Goal: Task Accomplishment & Management: Use online tool/utility

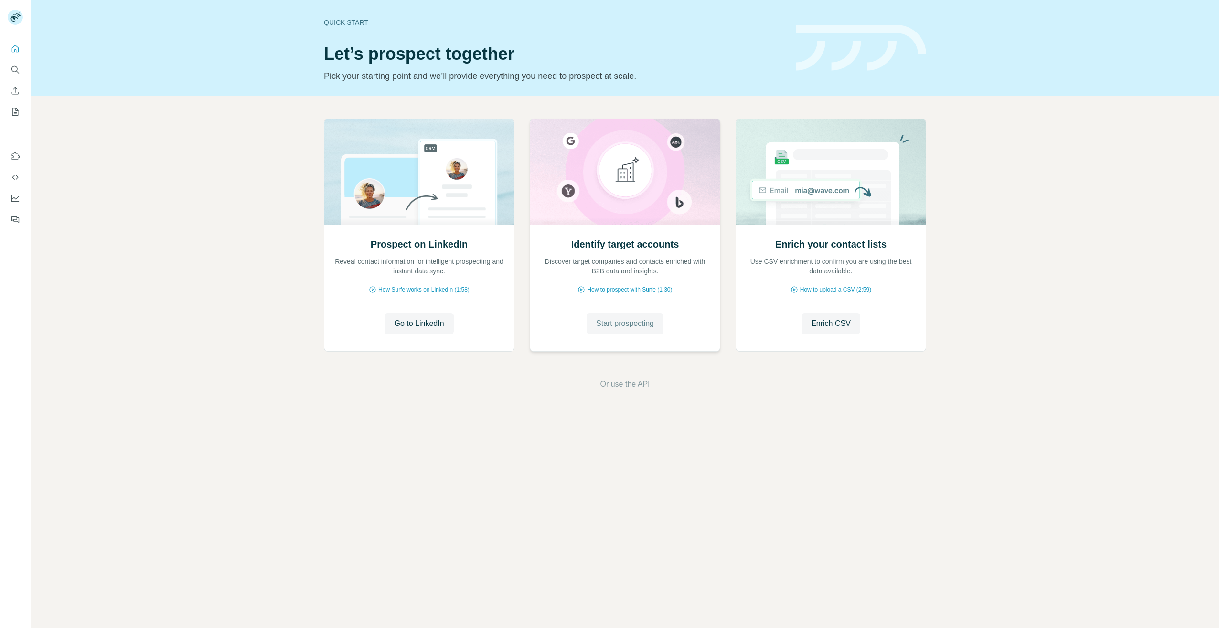
click at [626, 322] on span "Start prospecting" at bounding box center [625, 323] width 58 height 11
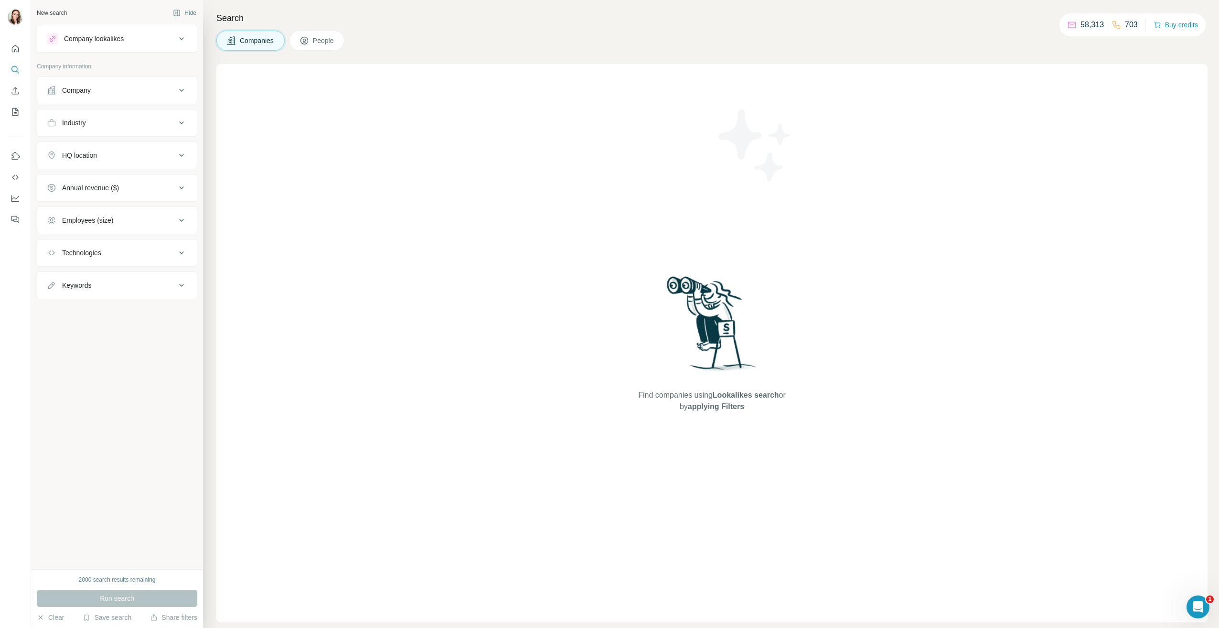
click at [111, 160] on button "HQ location" at bounding box center [117, 155] width 160 height 23
click at [109, 175] on input "text" at bounding box center [117, 179] width 140 height 17
type input "**********"
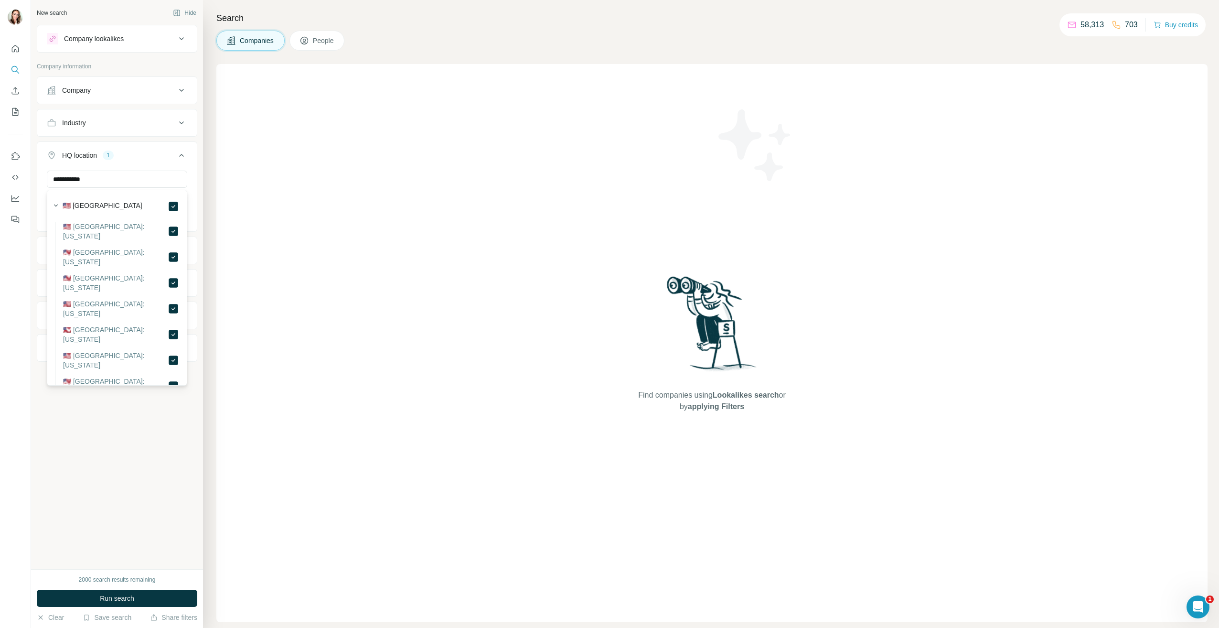
click at [112, 422] on div "**********" at bounding box center [117, 284] width 172 height 569
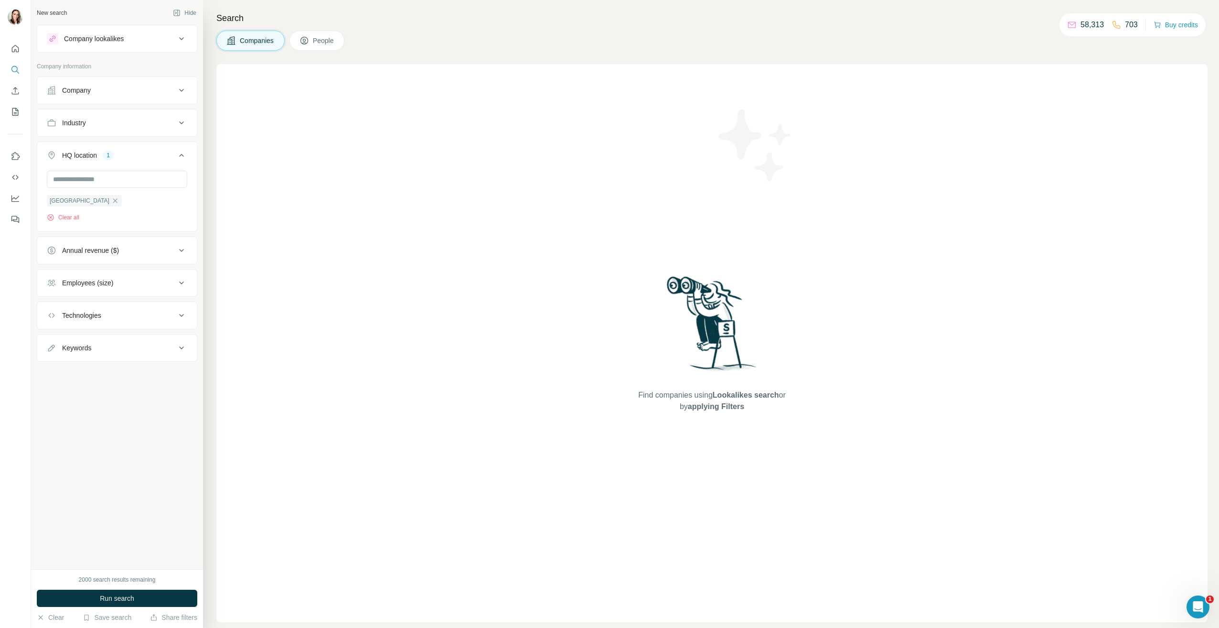
click at [160, 280] on div "Employees (size)" at bounding box center [111, 283] width 129 height 10
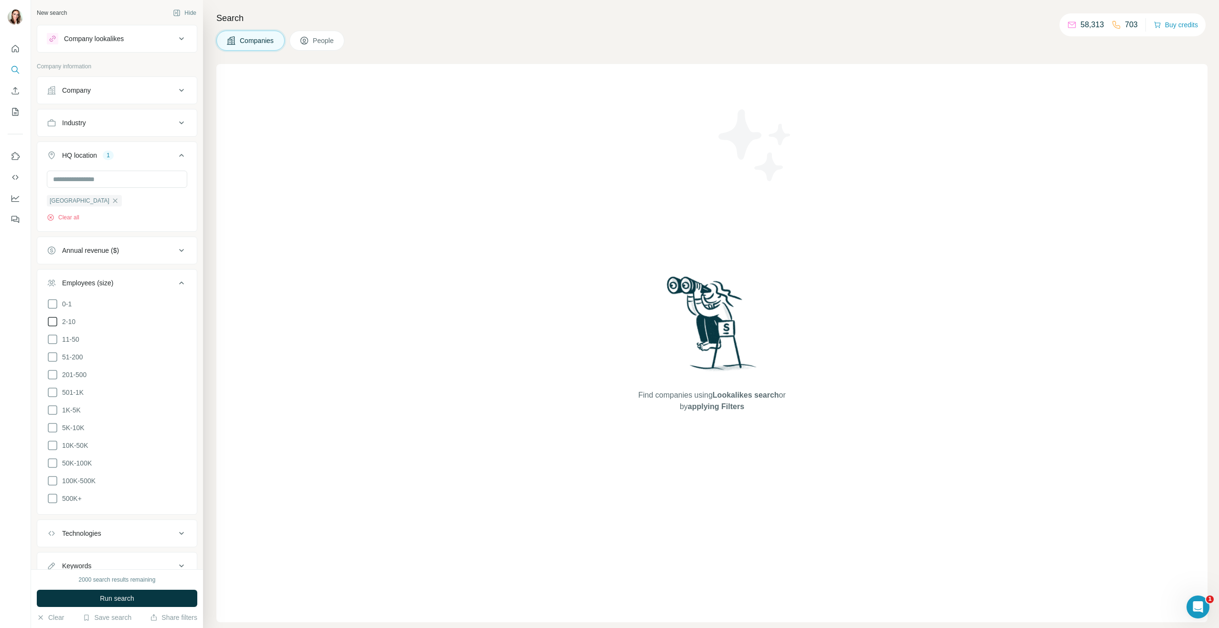
click at [55, 321] on icon at bounding box center [52, 321] width 11 height 11
click at [52, 305] on icon at bounding box center [52, 303] width 11 height 11
click at [119, 535] on button "Keywords" at bounding box center [117, 533] width 160 height 23
click at [93, 549] on input "text" at bounding box center [107, 557] width 121 height 17
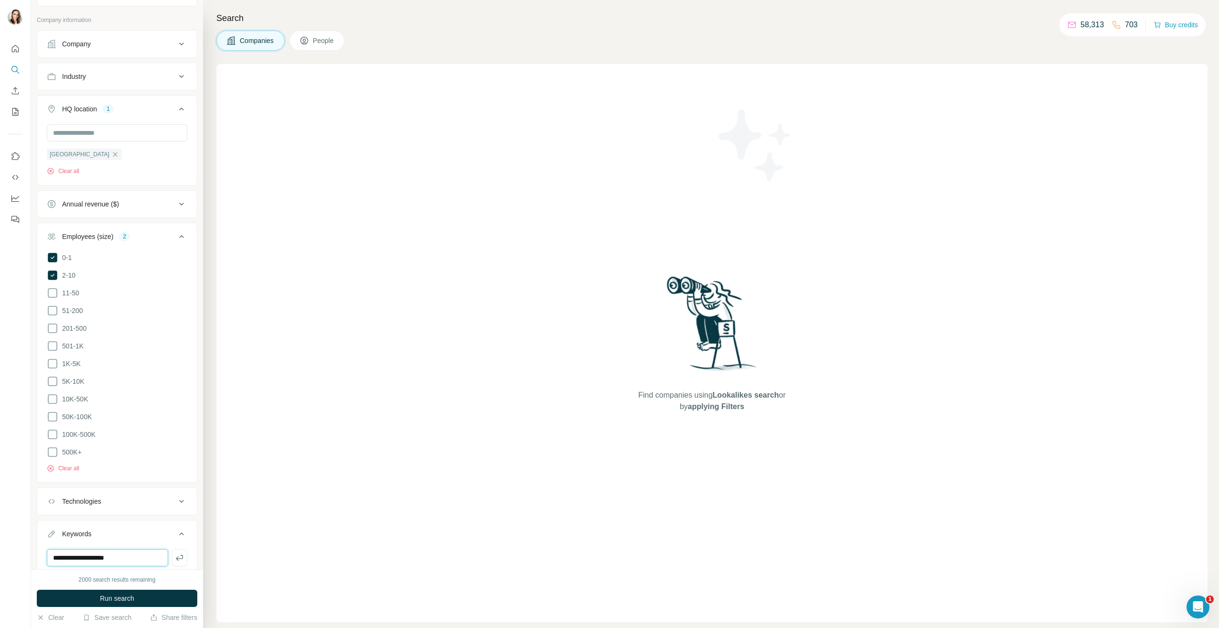
type input "**********"
click at [172, 560] on button "button" at bounding box center [179, 557] width 15 height 17
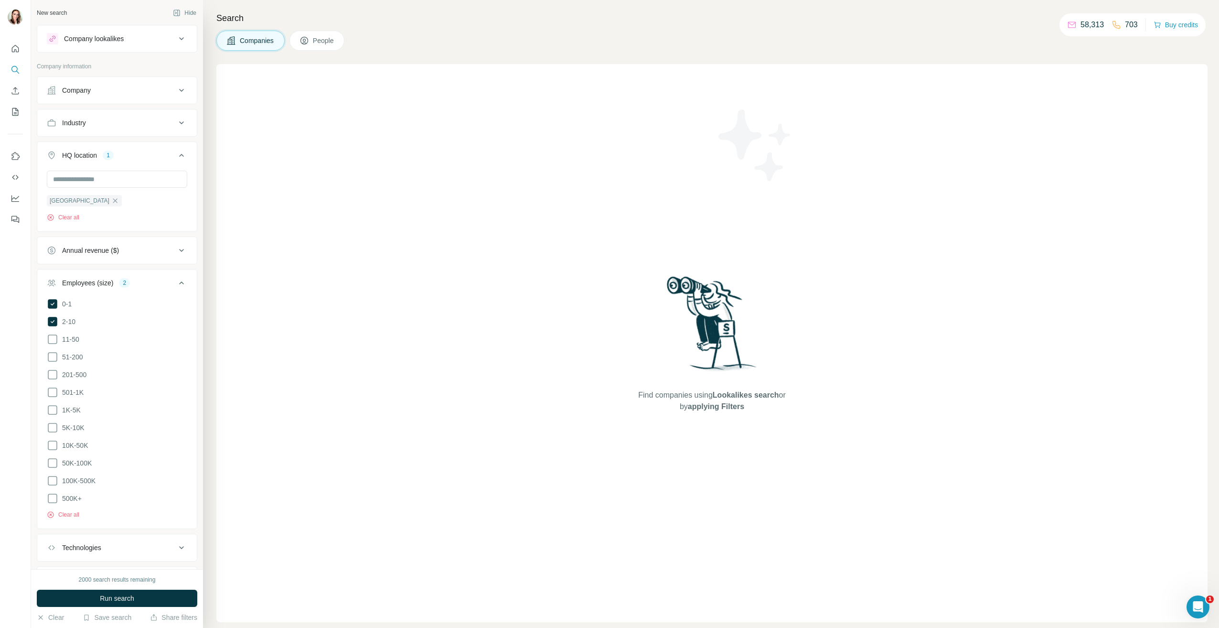
drag, startPoint x: 310, startPoint y: 42, endPoint x: 288, endPoint y: 57, distance: 26.8
click at [308, 42] on icon at bounding box center [304, 41] width 8 height 8
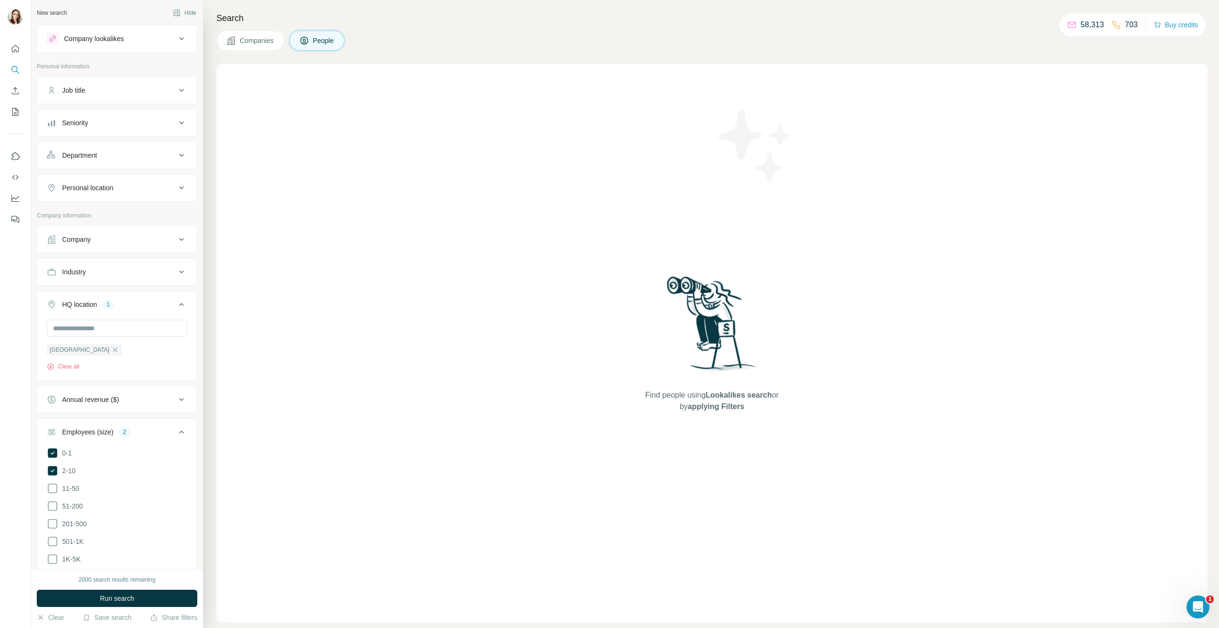
click at [96, 149] on button "Department" at bounding box center [117, 155] width 160 height 23
click at [95, 122] on div "Seniority" at bounding box center [111, 123] width 129 height 10
click at [54, 200] on icon at bounding box center [52, 198] width 11 height 11
click at [53, 269] on icon at bounding box center [52, 267] width 11 height 11
click at [53, 284] on icon at bounding box center [52, 284] width 11 height 11
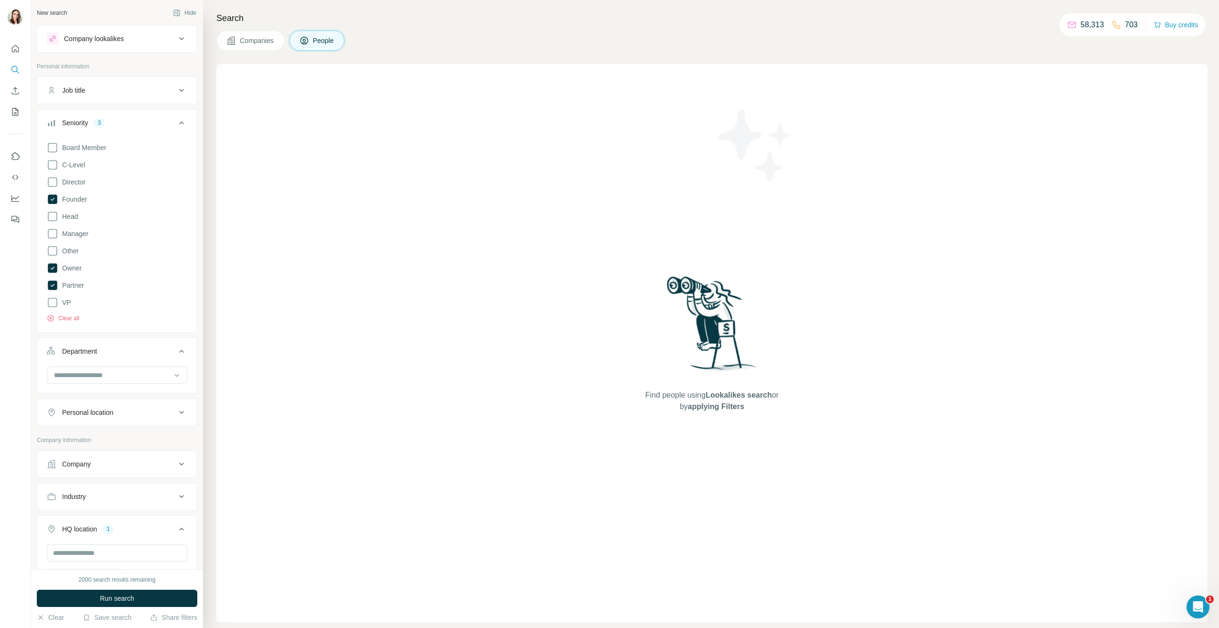
click at [178, 123] on icon at bounding box center [181, 122] width 11 height 11
click at [123, 180] on input at bounding box center [112, 179] width 118 height 11
click at [114, 187] on div at bounding box center [117, 180] width 140 height 19
click at [116, 183] on input at bounding box center [112, 179] width 118 height 11
type input "*"
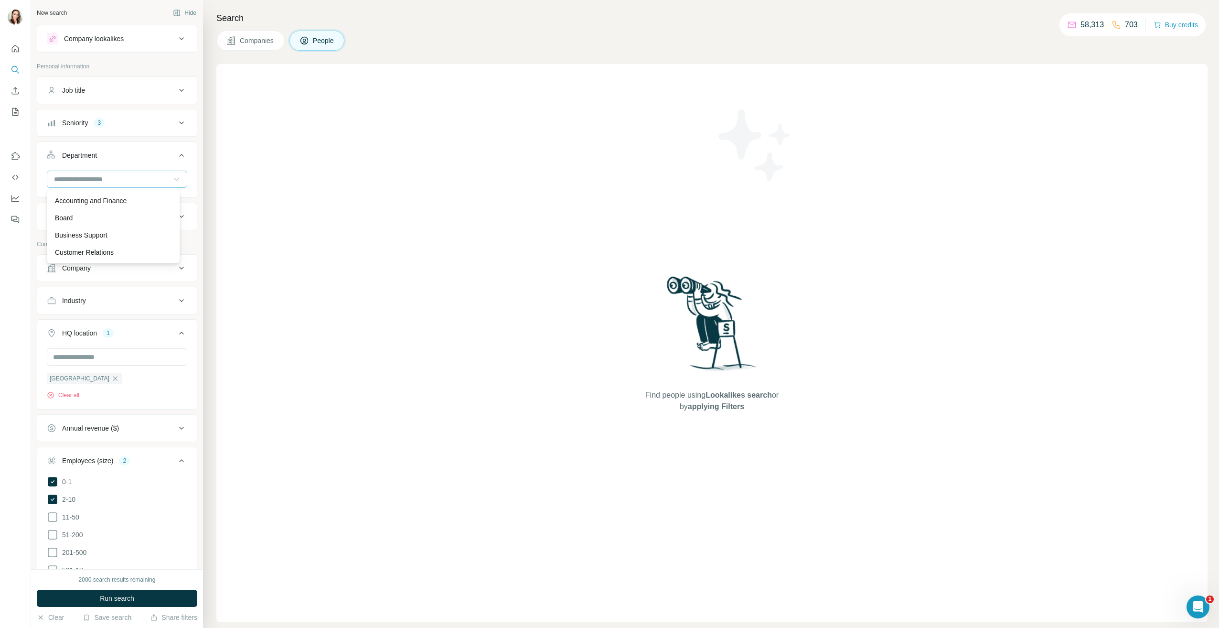
click at [142, 305] on div "Industry" at bounding box center [111, 301] width 129 height 10
click at [128, 326] on input at bounding box center [112, 324] width 118 height 11
type input "**********"
click at [139, 360] on div "Real Estate" at bounding box center [113, 363] width 117 height 10
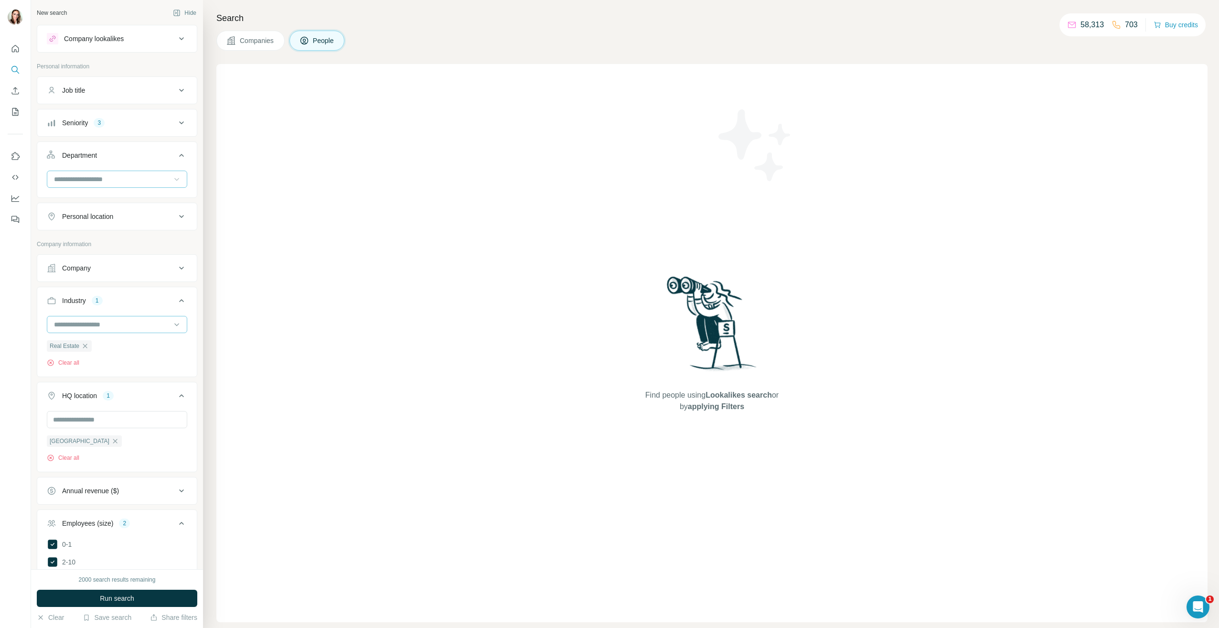
click at [109, 322] on input at bounding box center [112, 324] width 118 height 11
click at [101, 323] on input at bounding box center [112, 324] width 118 height 11
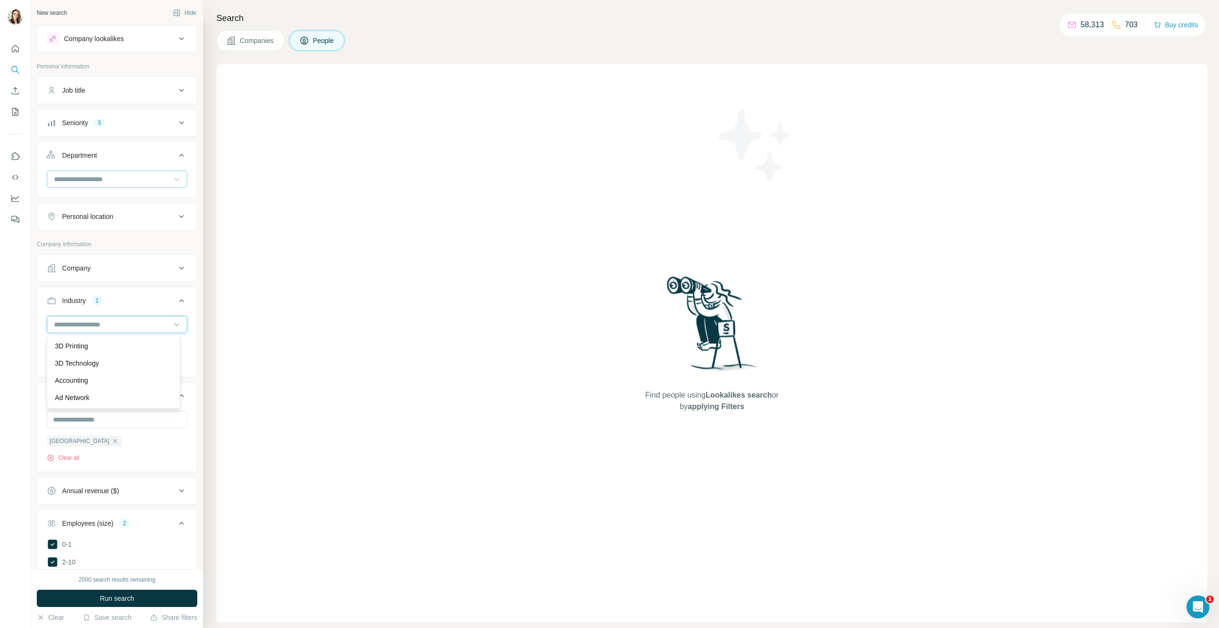
type input "*"
click at [101, 323] on input "*" at bounding box center [112, 324] width 118 height 11
click at [101, 323] on input at bounding box center [112, 324] width 118 height 11
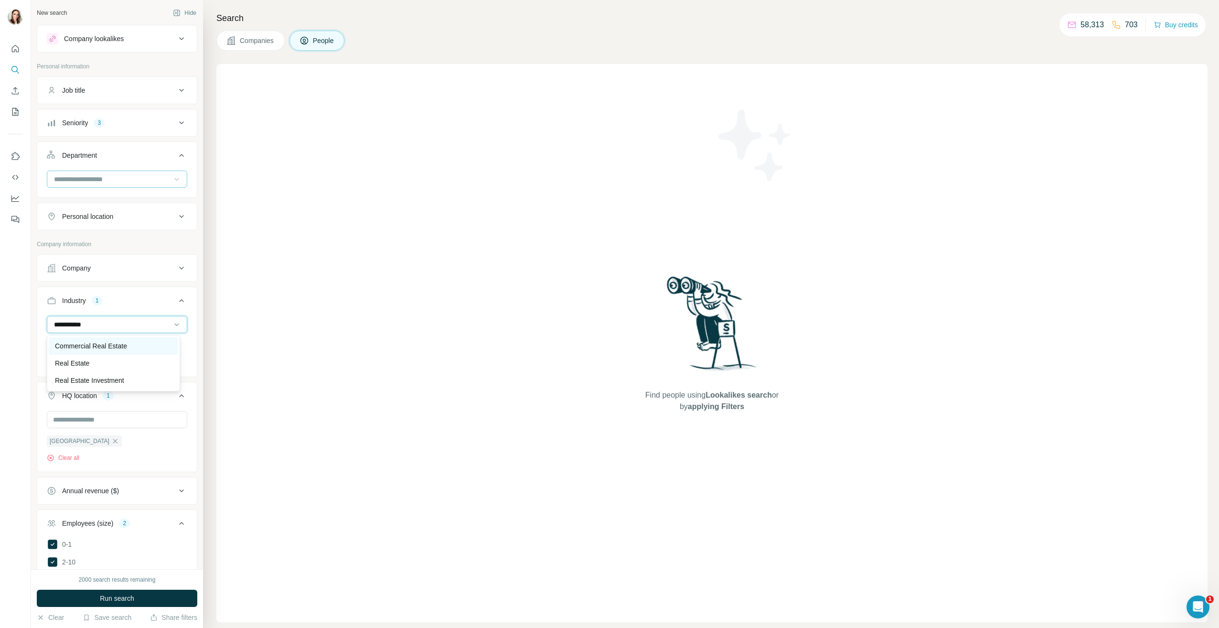
type input "**********"
click at [103, 349] on p "Commercial Real Estate" at bounding box center [91, 346] width 72 height 10
click at [115, 604] on button "Run search" at bounding box center [117, 597] width 160 height 17
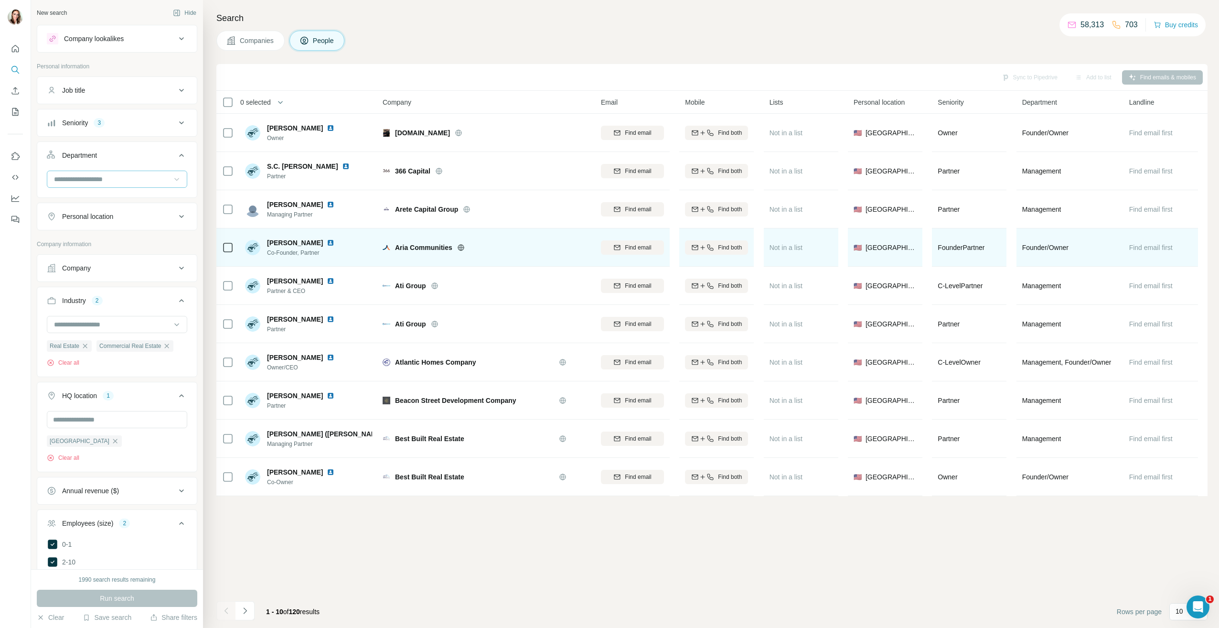
click at [327, 244] on img at bounding box center [331, 243] width 8 height 8
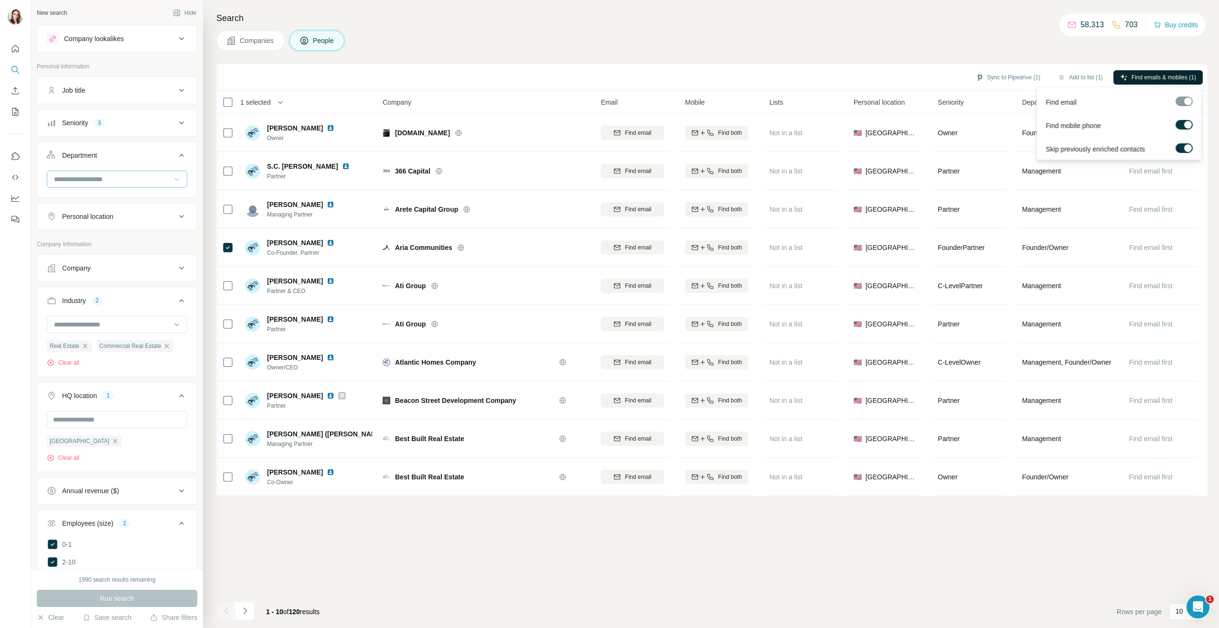
click at [1148, 76] on span "Find emails & mobiles (1)" at bounding box center [1164, 77] width 64 height 9
click at [1018, 81] on button "Sync to Pipedrive (1)" at bounding box center [1008, 77] width 78 height 14
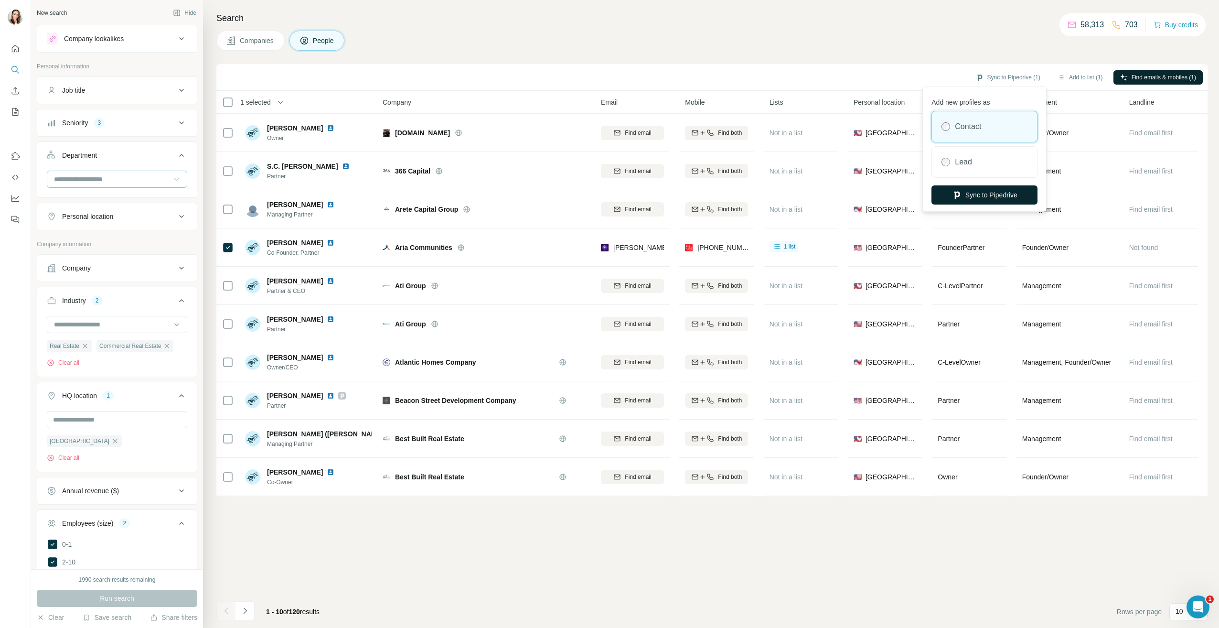
click at [983, 193] on button "Sync to Pipedrive" at bounding box center [984, 194] width 106 height 19
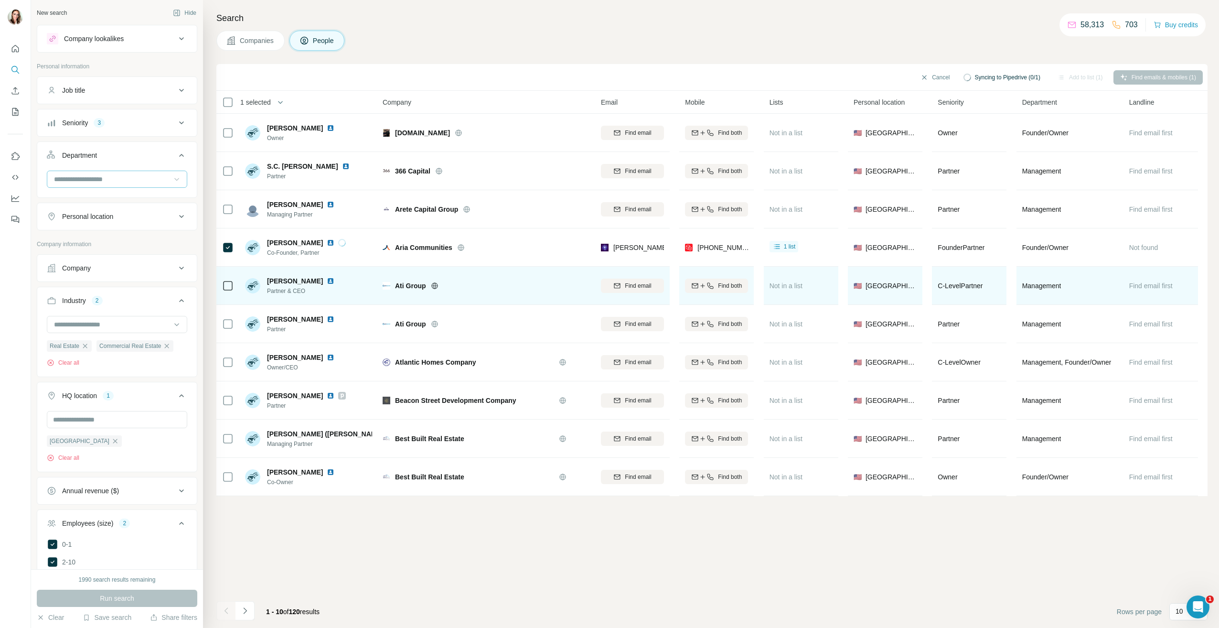
click at [327, 282] on img at bounding box center [331, 281] width 8 height 8
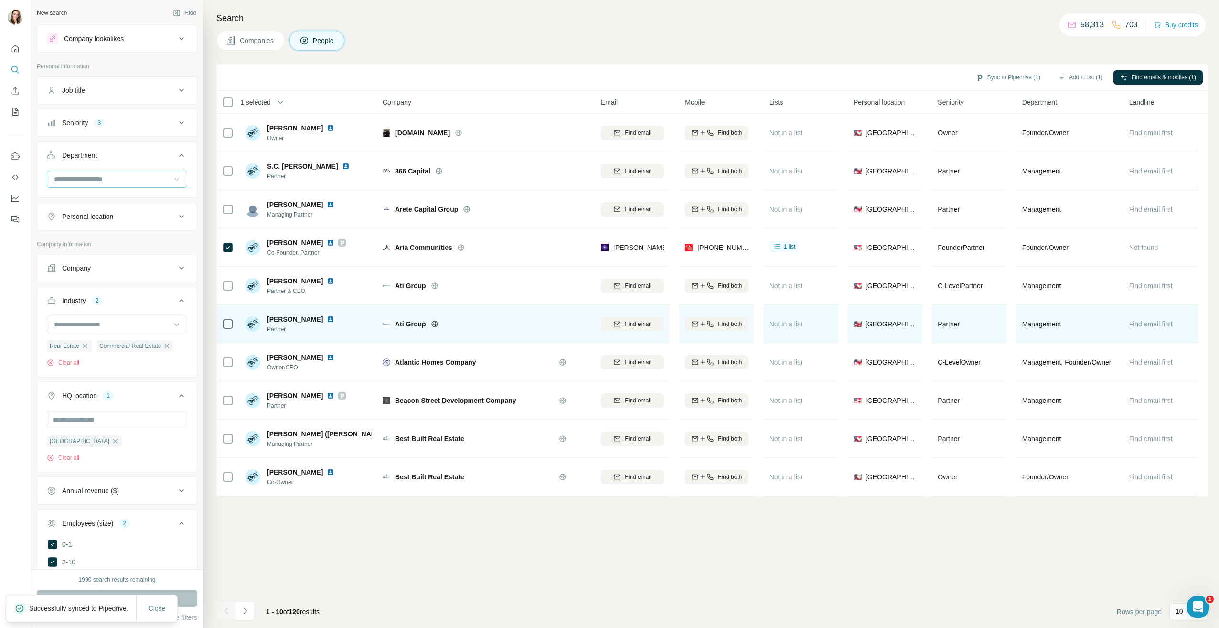
click at [332, 321] on img at bounding box center [331, 319] width 8 height 8
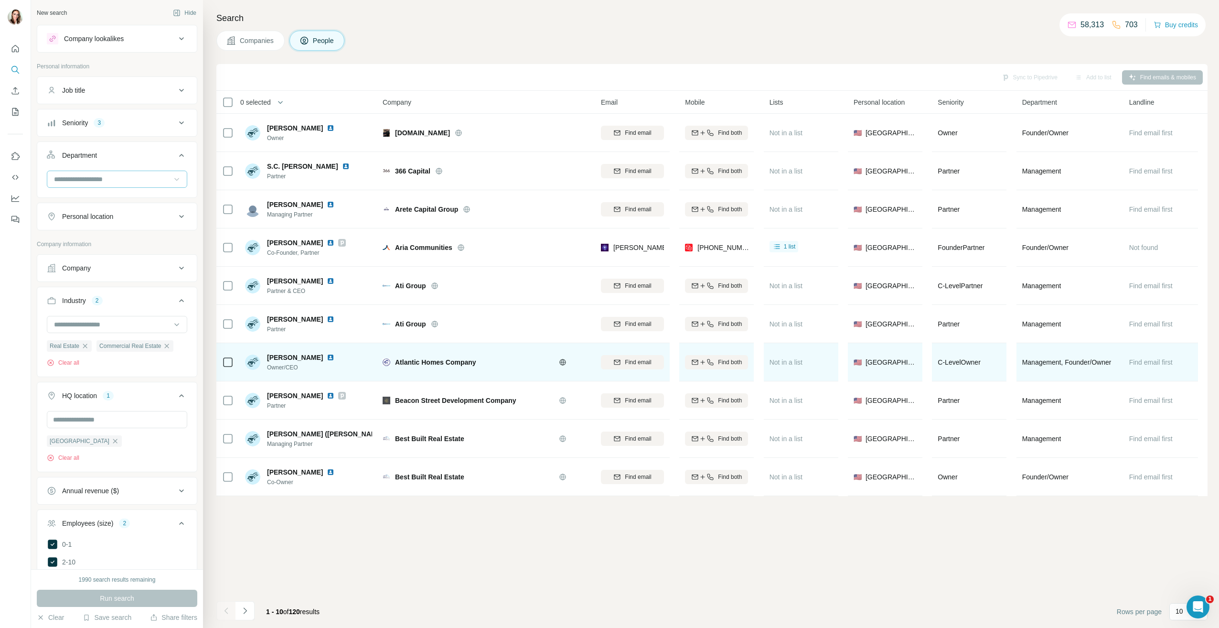
click at [327, 353] on img at bounding box center [331, 357] width 8 height 8
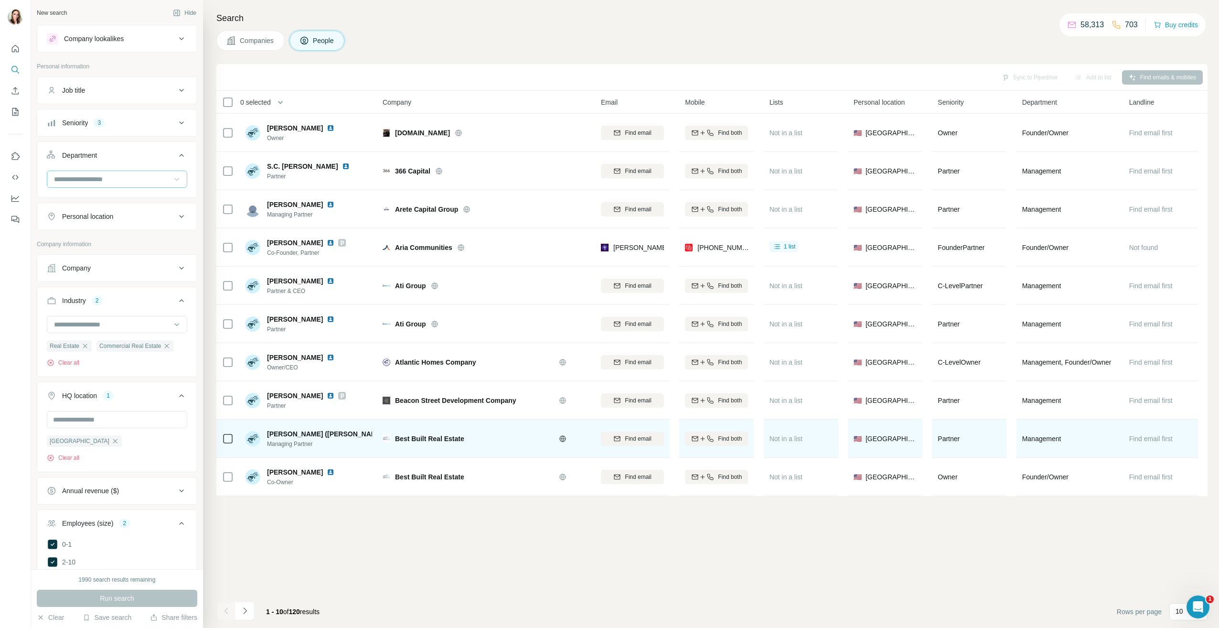
click at [447, 435] on img at bounding box center [451, 434] width 8 height 8
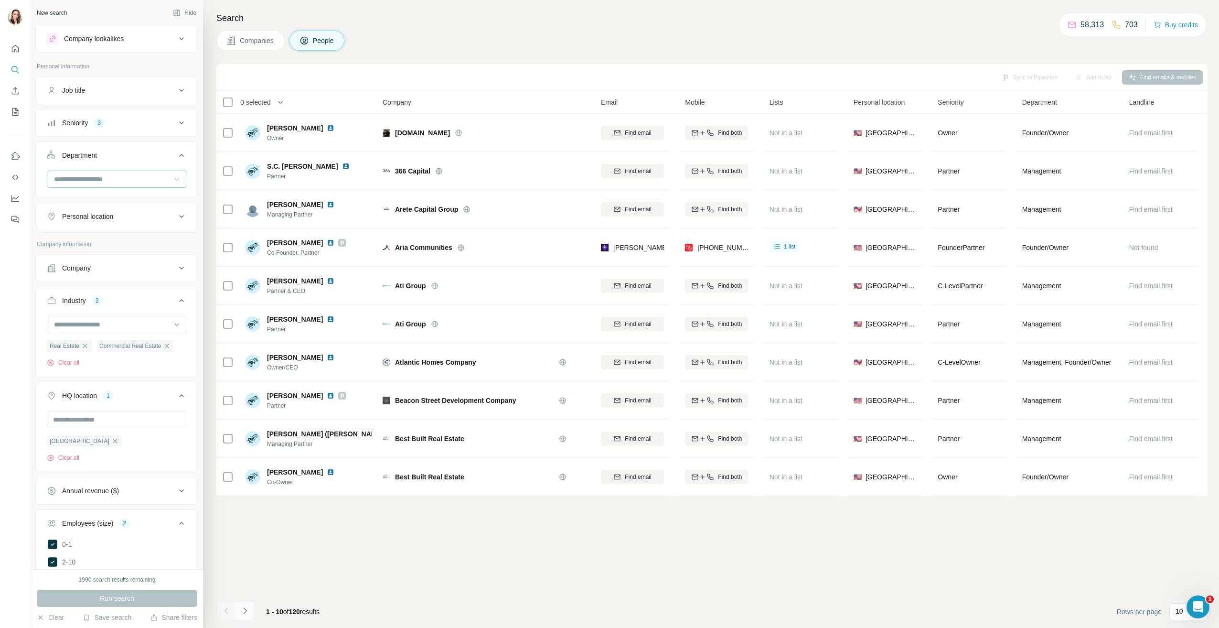
click at [244, 609] on icon "Navigate to next page" at bounding box center [245, 611] width 10 height 10
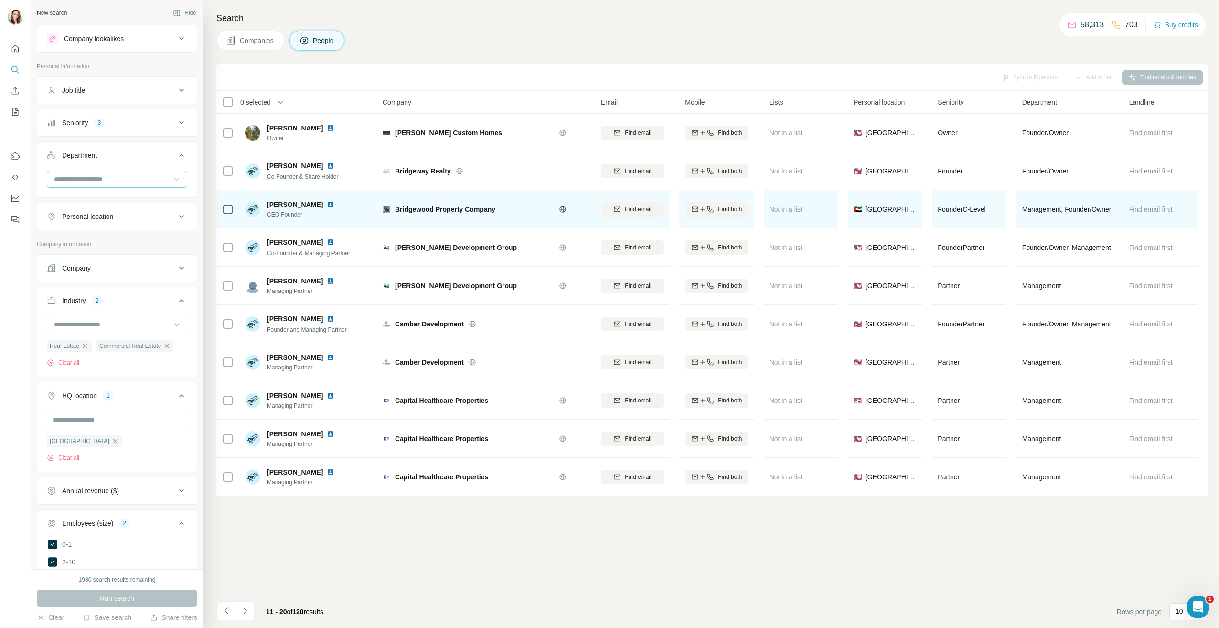
click at [333, 202] on img at bounding box center [331, 205] width 8 height 8
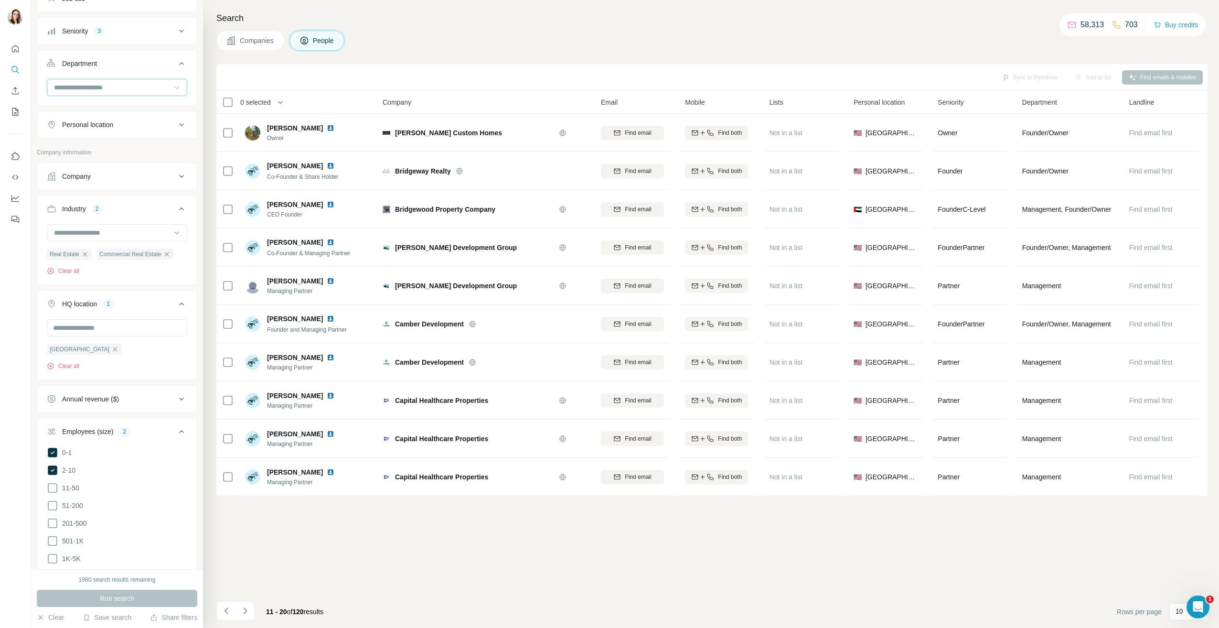
scroll to position [96, 0]
click at [139, 120] on div "Personal location" at bounding box center [111, 121] width 129 height 10
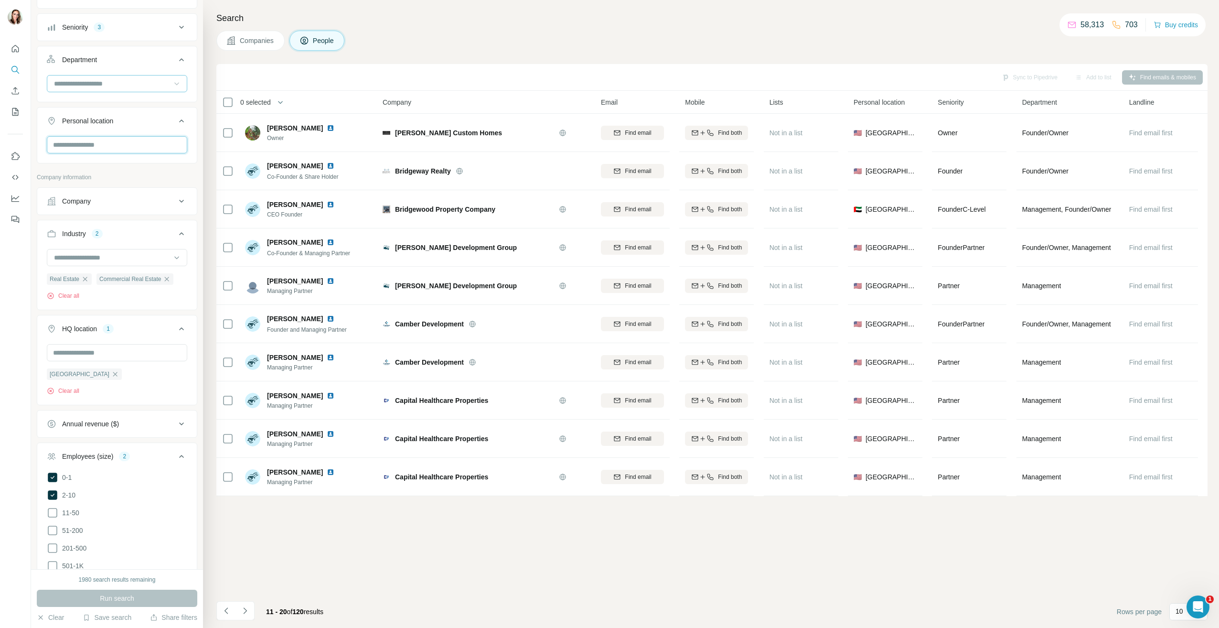
click at [130, 148] on input "text" at bounding box center [117, 144] width 140 height 17
type input "**********"
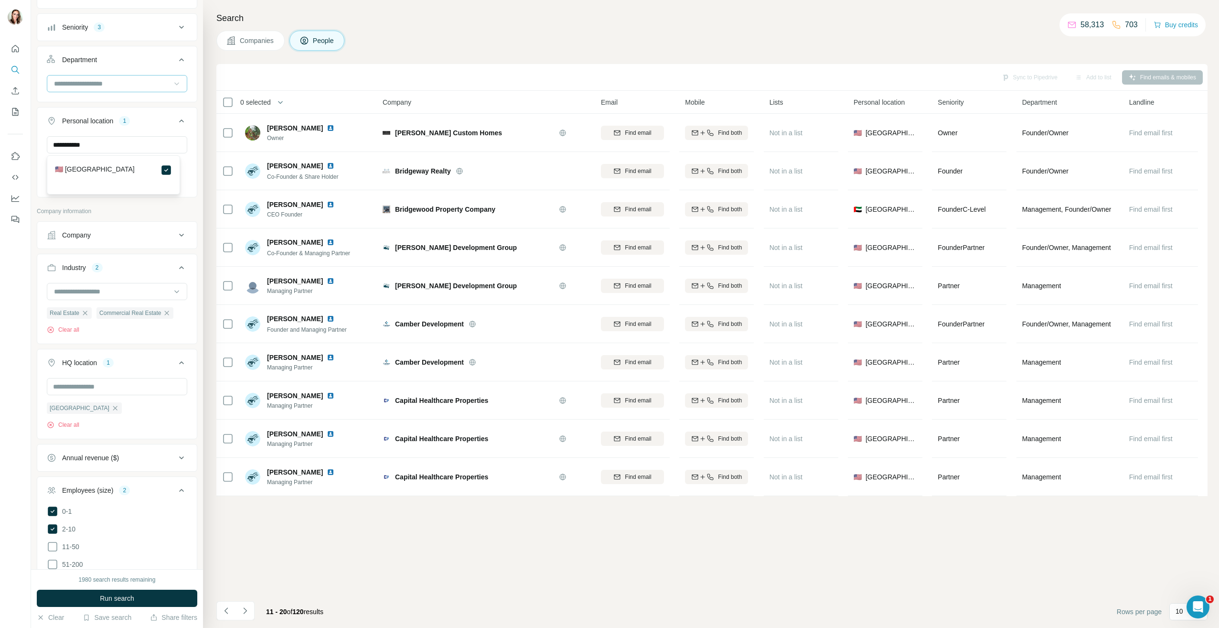
click at [105, 602] on span "Run search" at bounding box center [117, 598] width 34 height 10
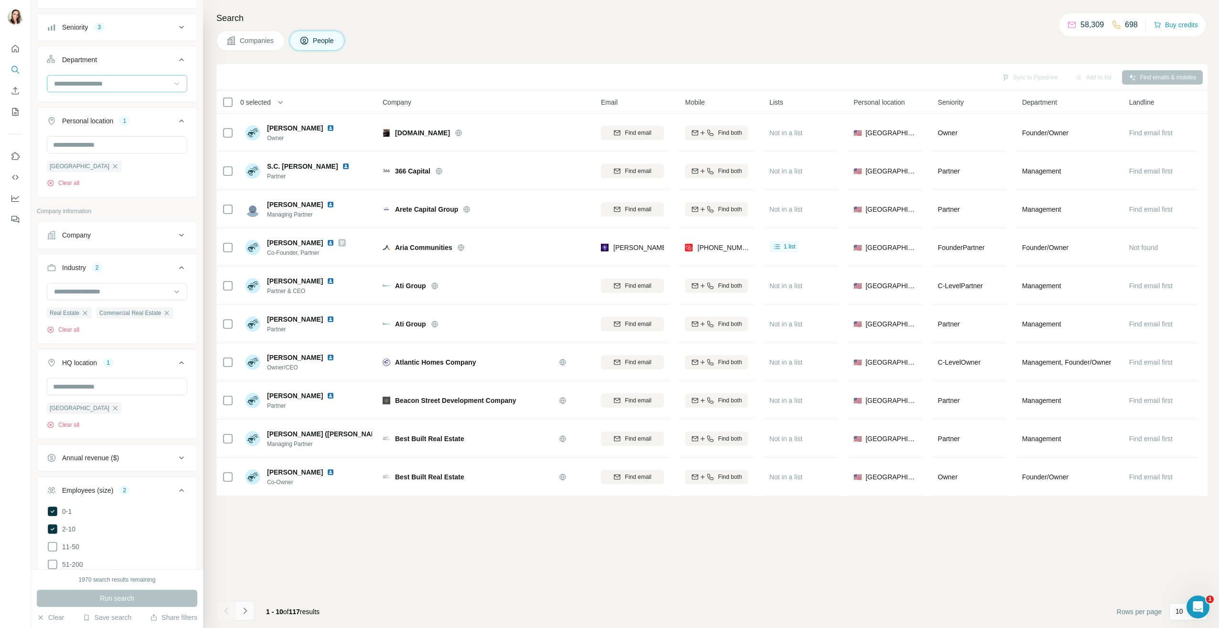
click at [246, 607] on icon "Navigate to next page" at bounding box center [245, 611] width 10 height 10
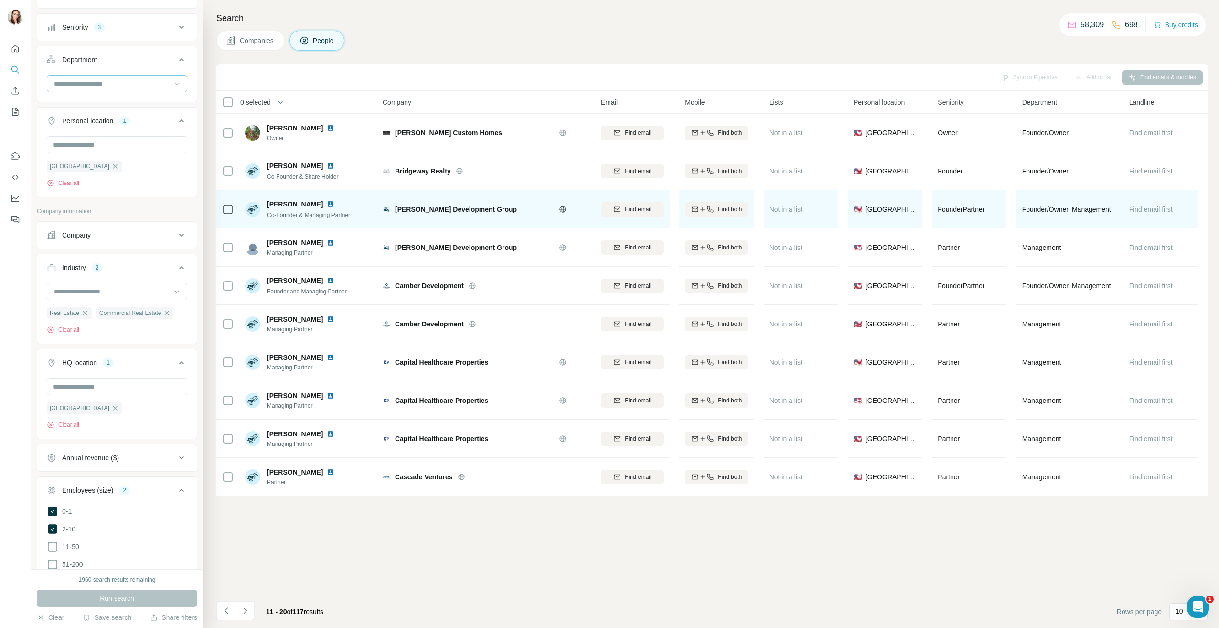
click at [334, 205] on img at bounding box center [331, 204] width 8 height 8
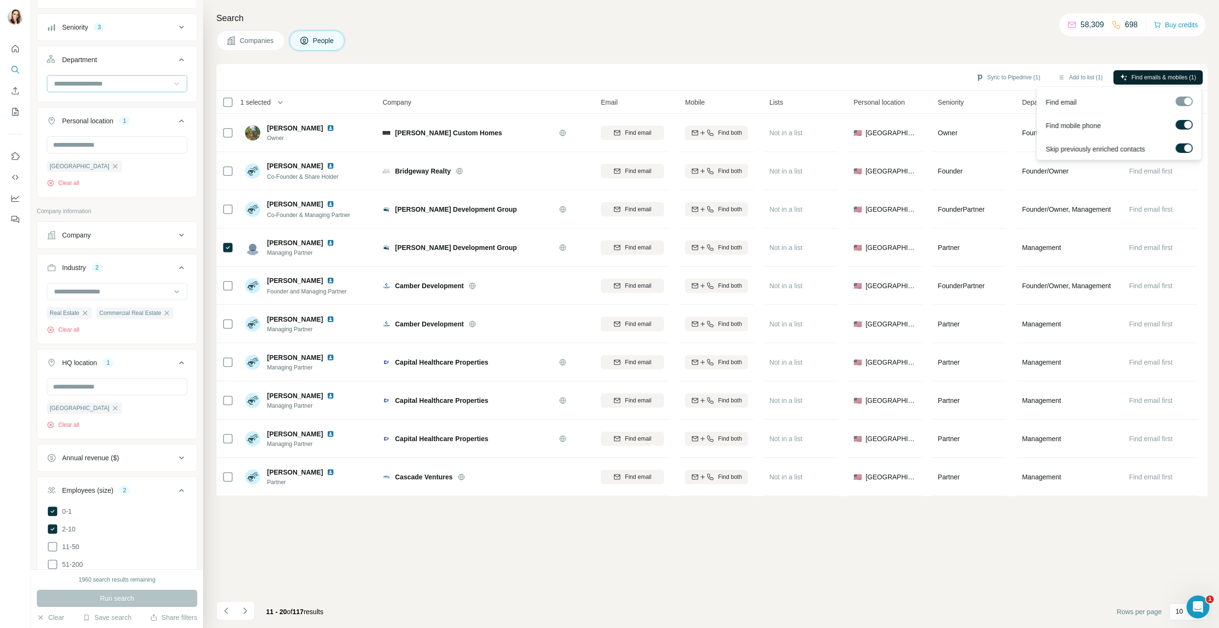
click at [1153, 74] on span "Find emails & mobiles (1)" at bounding box center [1164, 77] width 64 height 9
click at [1136, 78] on span "Find emails & mobiles (3)" at bounding box center [1164, 77] width 64 height 9
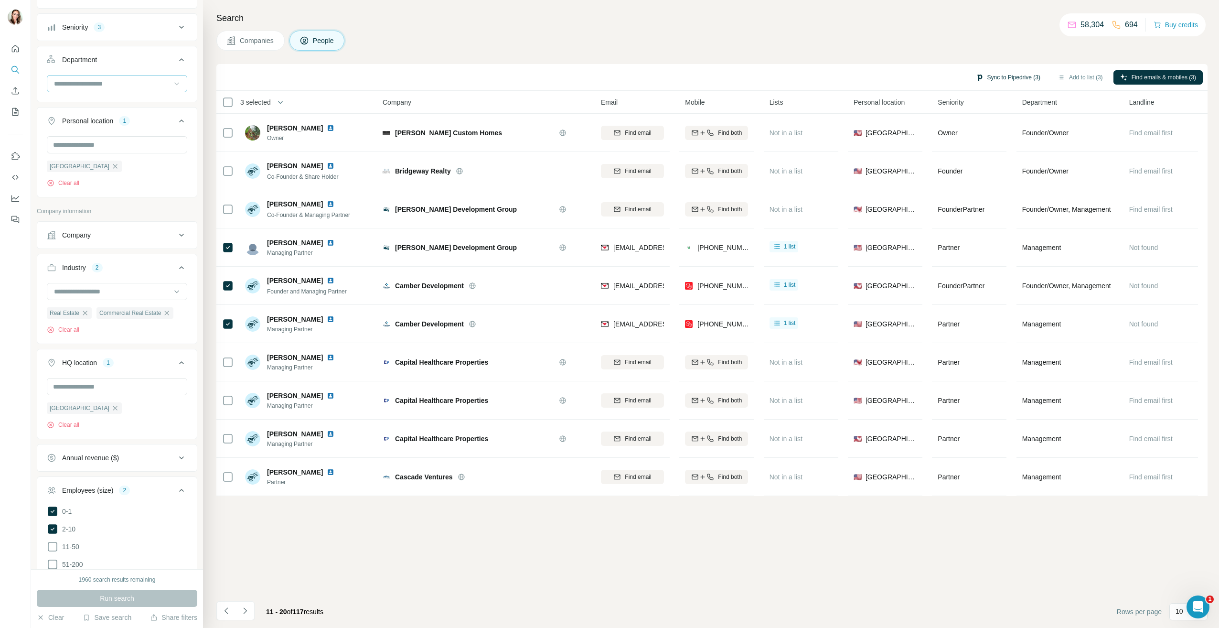
click at [976, 78] on button "Sync to Pipedrive (3)" at bounding box center [1008, 77] width 78 height 14
click at [983, 199] on button "Sync to Pipedrive" at bounding box center [982, 194] width 106 height 19
click at [221, 99] on th "3 selected" at bounding box center [292, 102] width 153 height 23
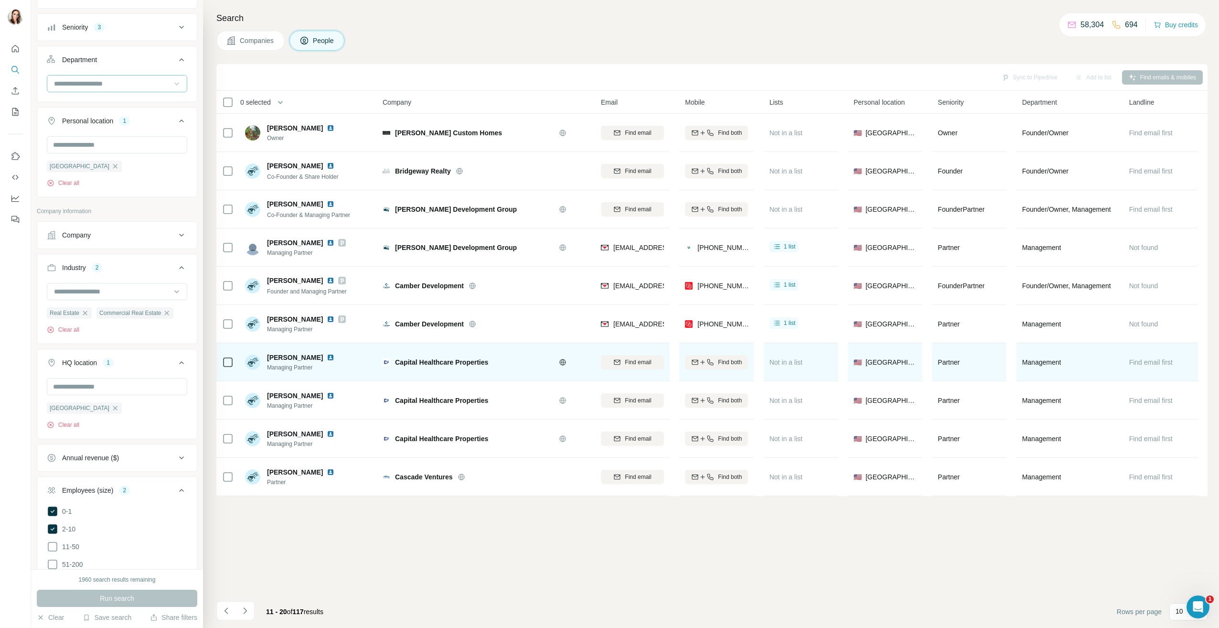
click at [327, 359] on img at bounding box center [331, 357] width 8 height 8
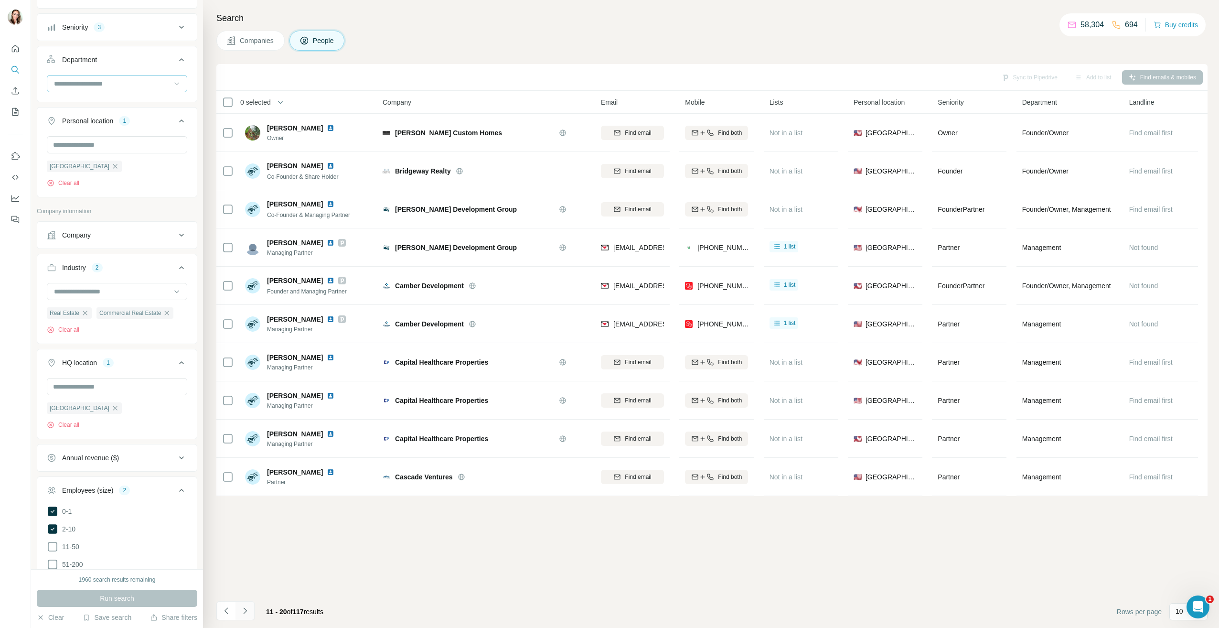
click at [246, 612] on icon "Navigate to next page" at bounding box center [245, 611] width 10 height 10
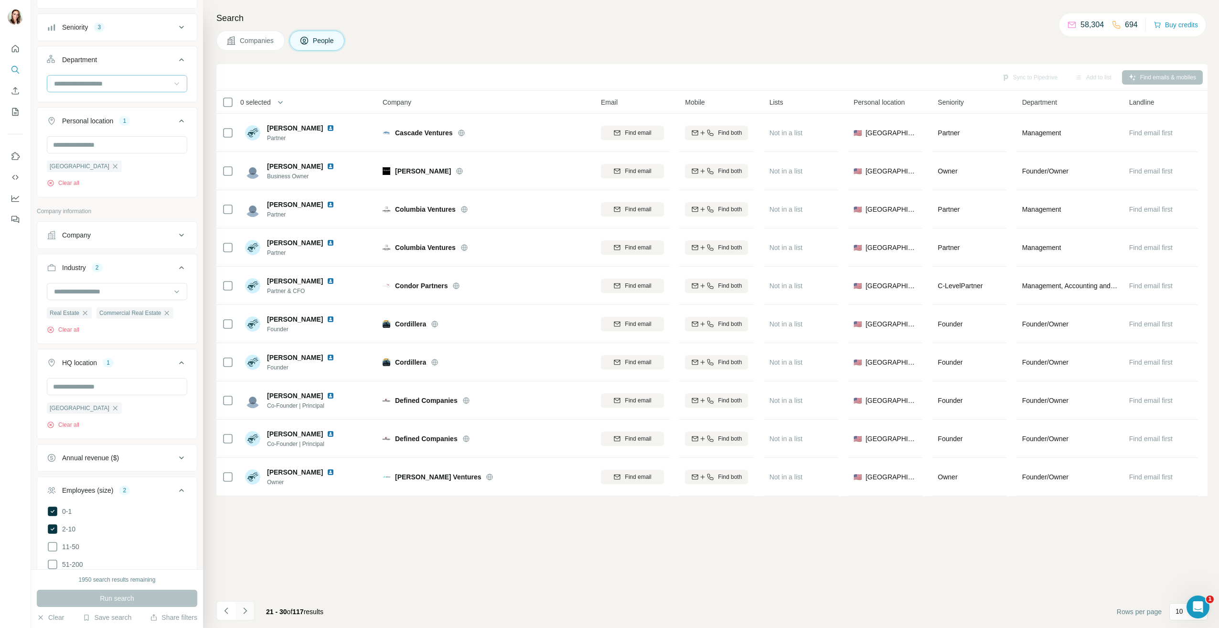
click at [244, 603] on button "Navigate to next page" at bounding box center [244, 610] width 19 height 19
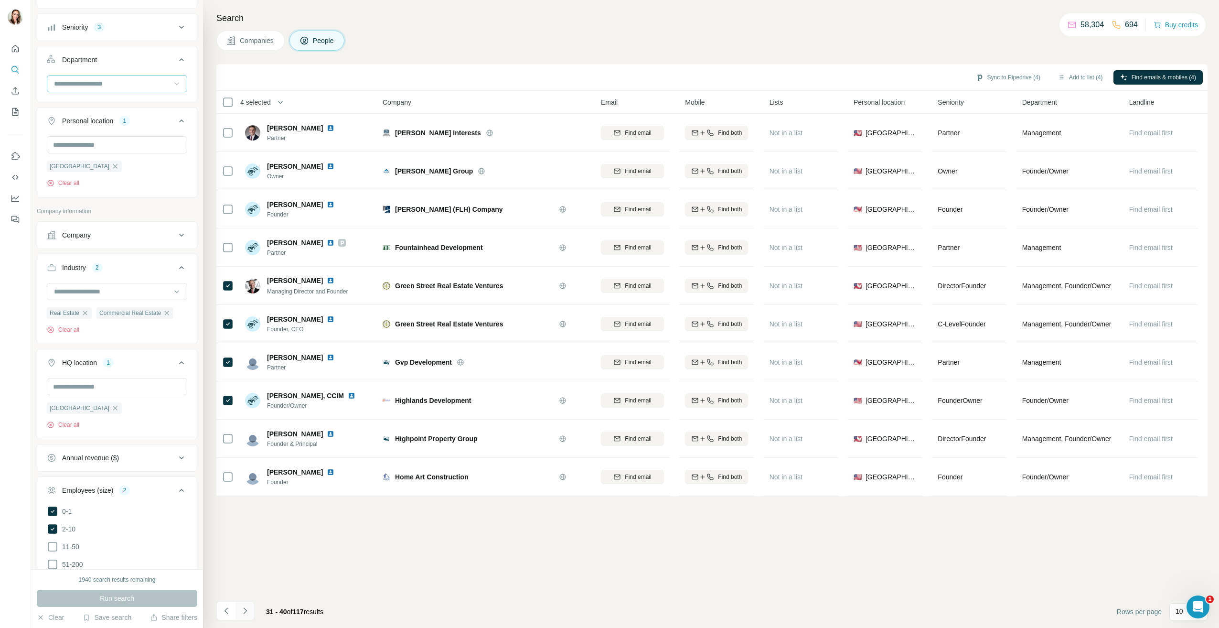
click at [247, 611] on icon "Navigate to next page" at bounding box center [245, 611] width 10 height 10
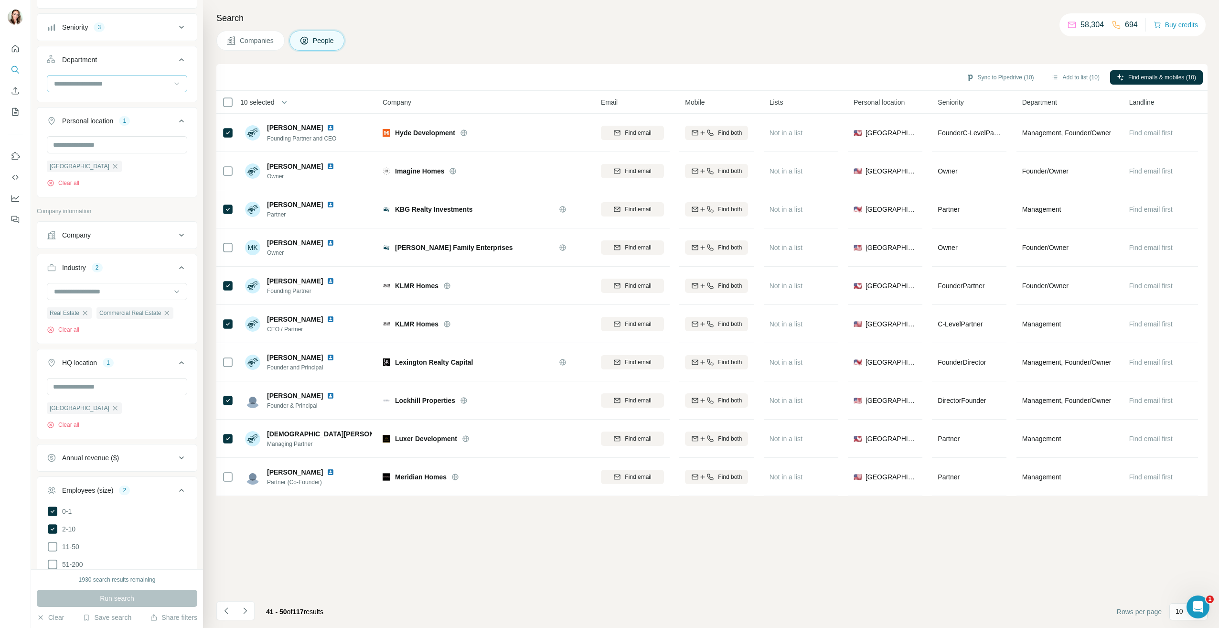
click at [244, 611] on icon "Navigate to next page" at bounding box center [245, 611] width 10 height 10
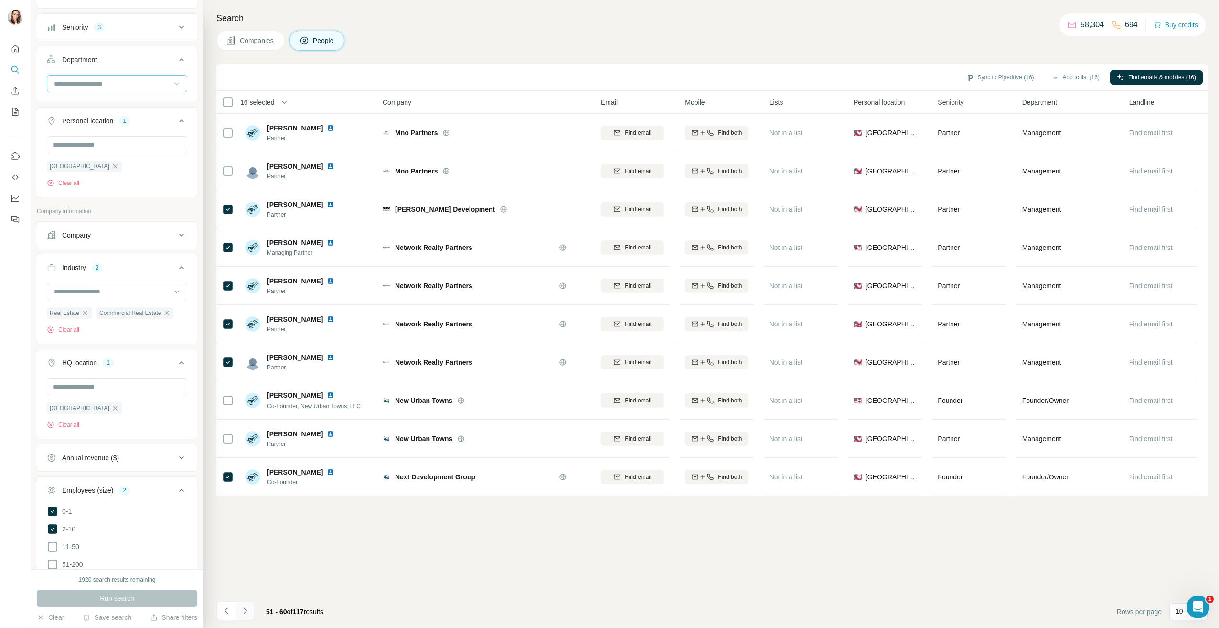
click at [246, 612] on icon "Navigate to next page" at bounding box center [245, 611] width 10 height 10
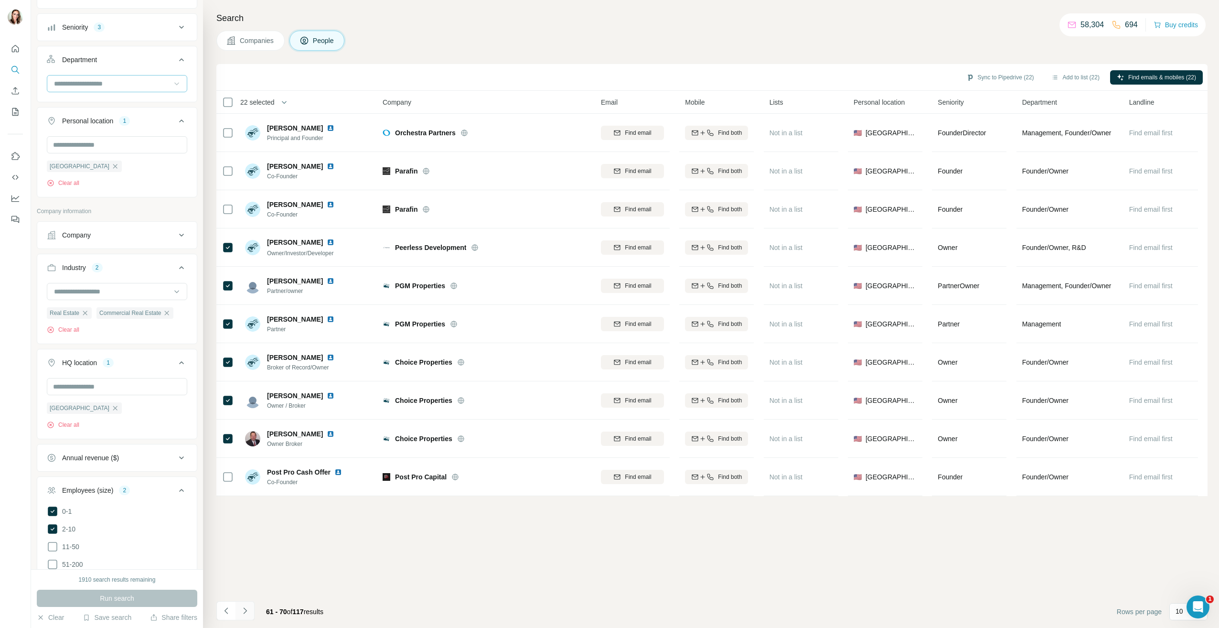
click at [243, 618] on button "Navigate to next page" at bounding box center [244, 610] width 19 height 19
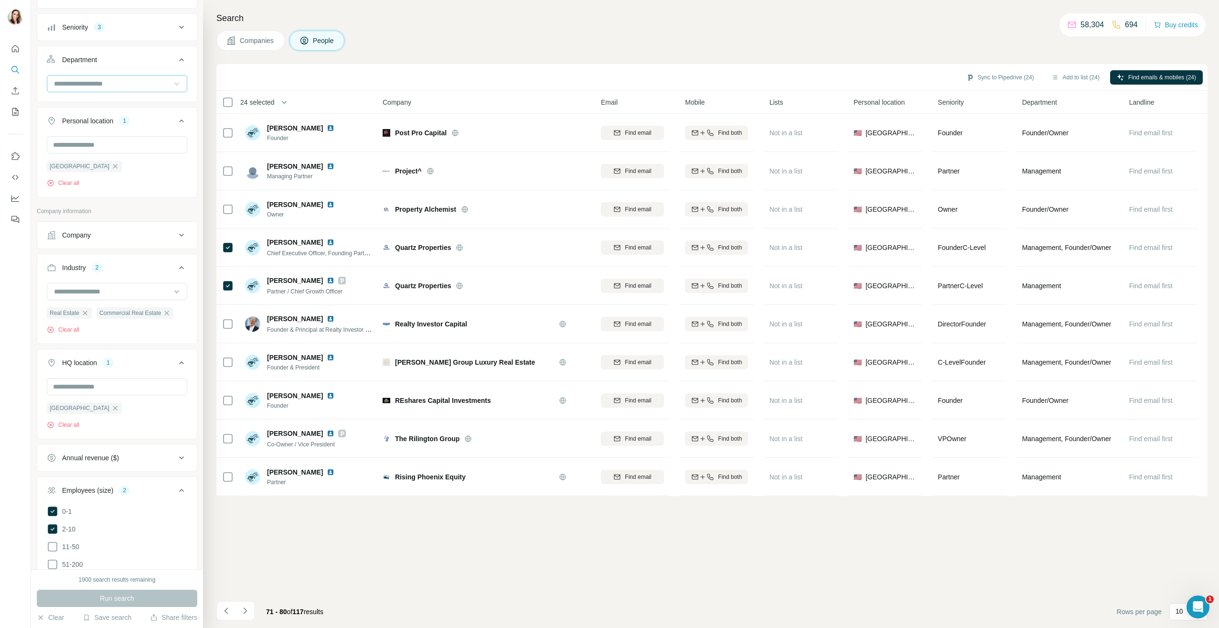
click at [248, 610] on icon "Navigate to next page" at bounding box center [245, 611] width 10 height 10
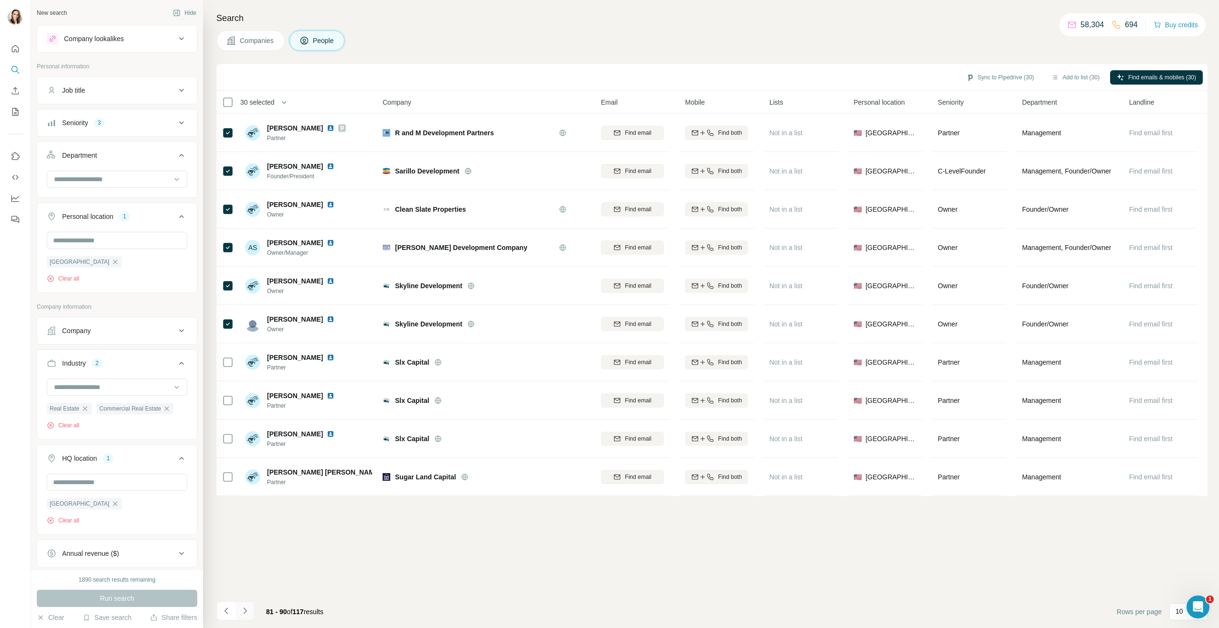
scroll to position [96, 0]
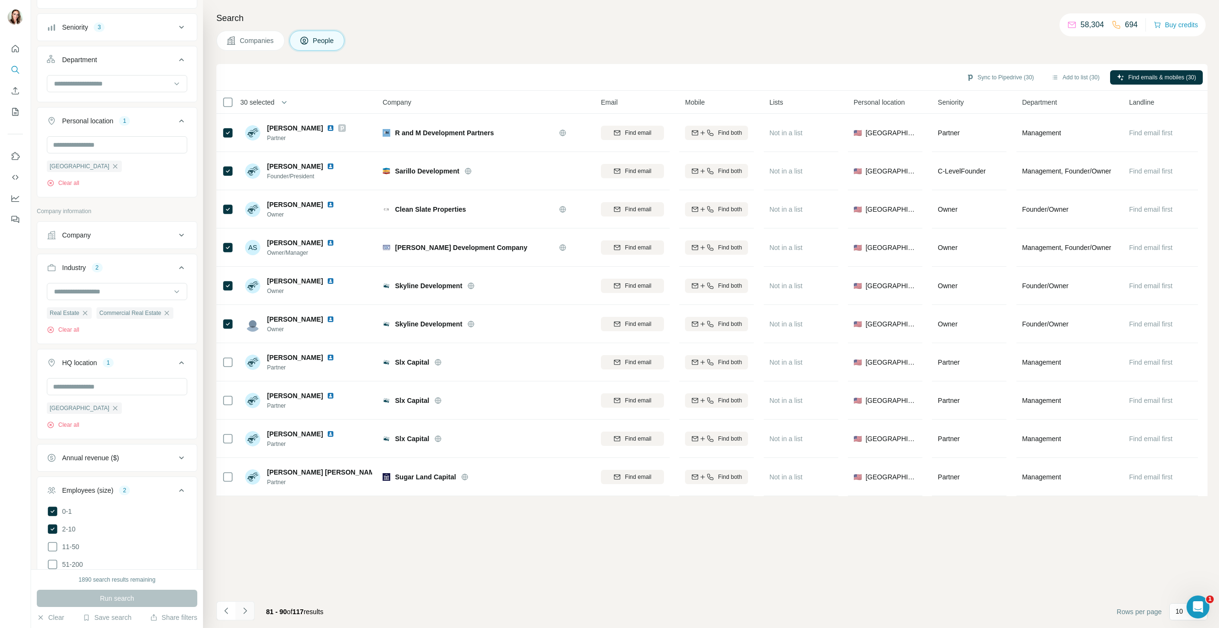
click at [248, 610] on icon "Navigate to next page" at bounding box center [245, 611] width 10 height 10
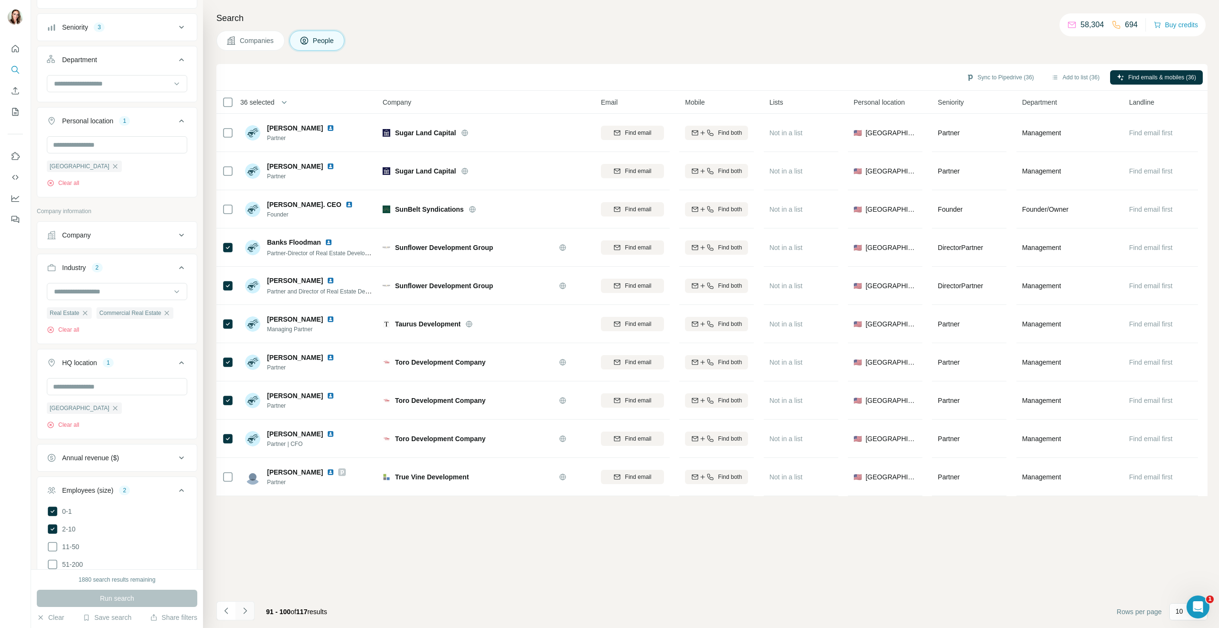
click at [249, 610] on icon "Navigate to next page" at bounding box center [245, 611] width 10 height 10
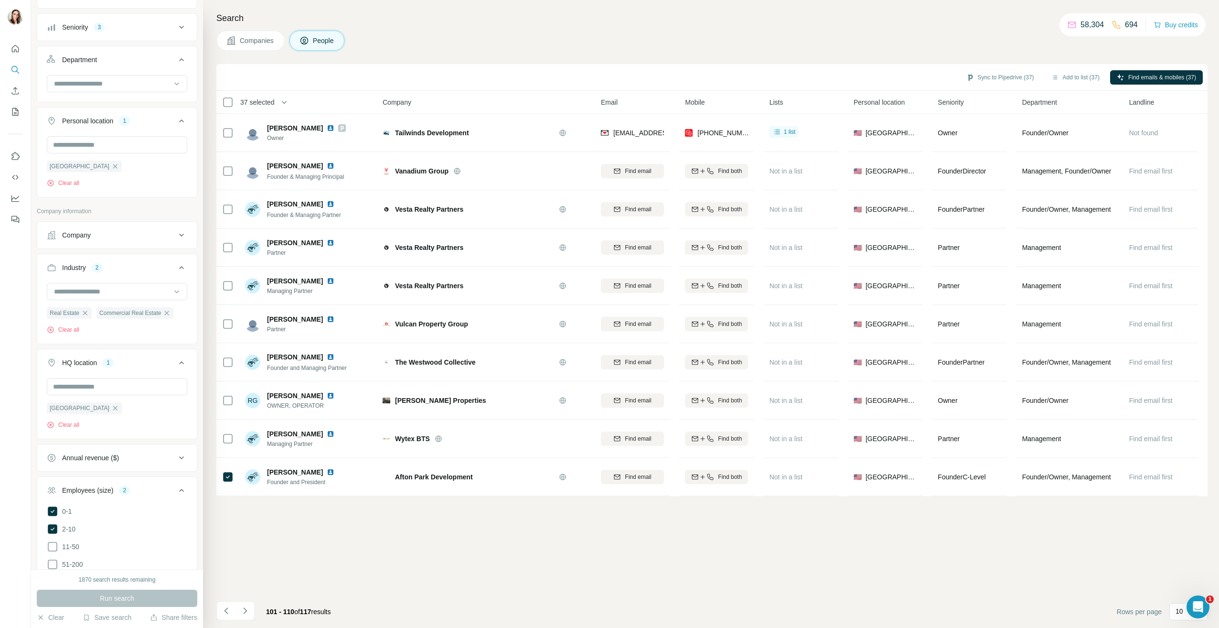
click at [250, 611] on button "Navigate to next page" at bounding box center [244, 610] width 19 height 19
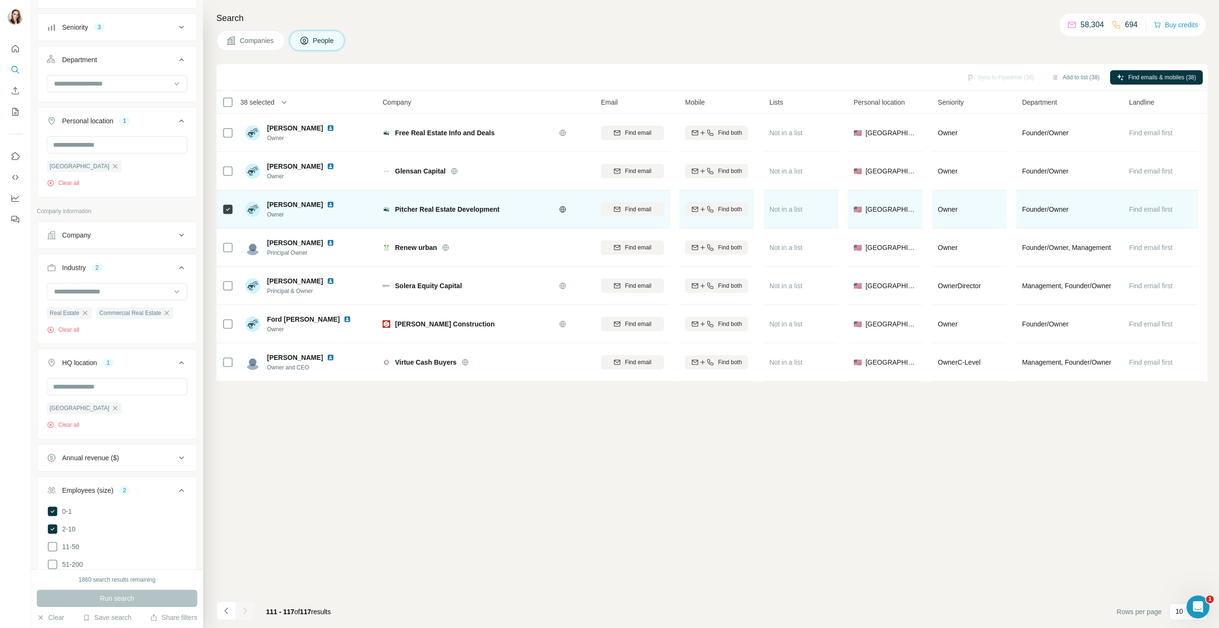
click at [327, 205] on img at bounding box center [331, 205] width 8 height 8
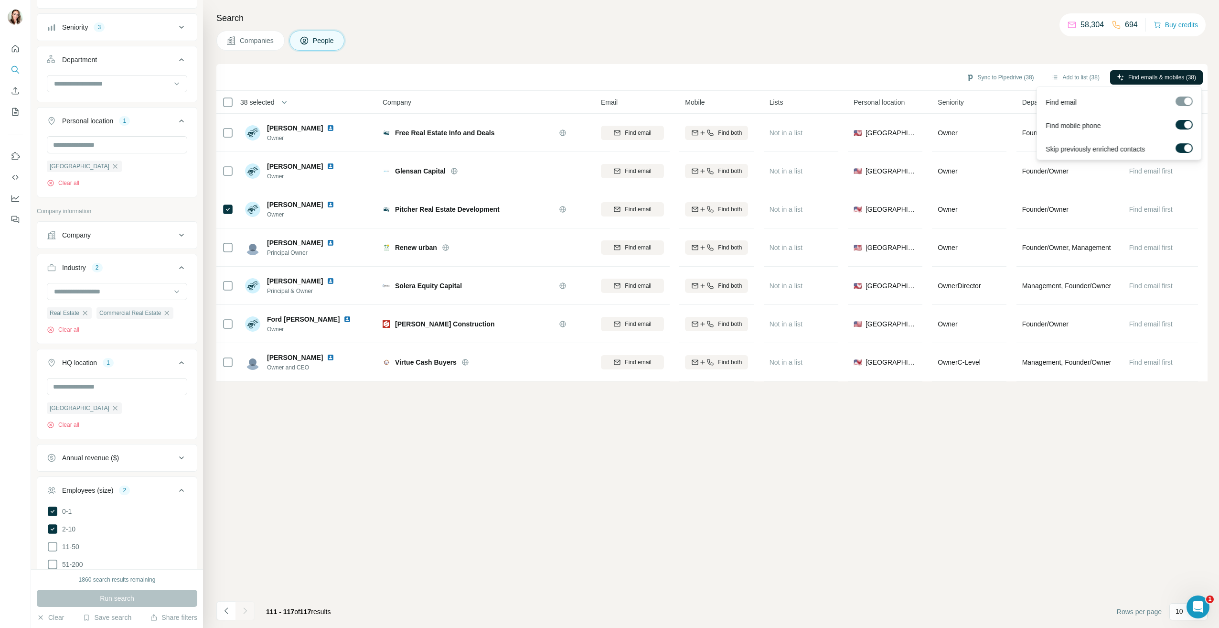
click at [1143, 77] on span "Find emails & mobiles (38)" at bounding box center [1162, 77] width 68 height 9
click at [1003, 72] on button "Sync to Pipedrive (38)" at bounding box center [1000, 77] width 81 height 14
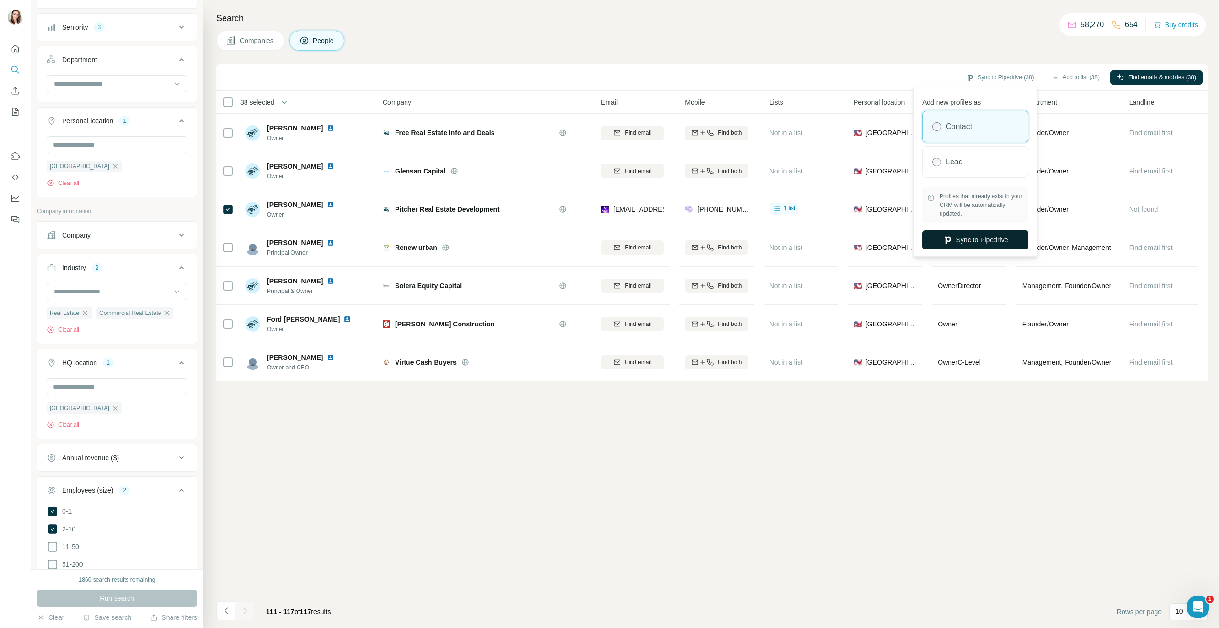
click at [961, 236] on button "Sync to Pipedrive" at bounding box center [975, 239] width 106 height 19
